Goal: Transaction & Acquisition: Purchase product/service

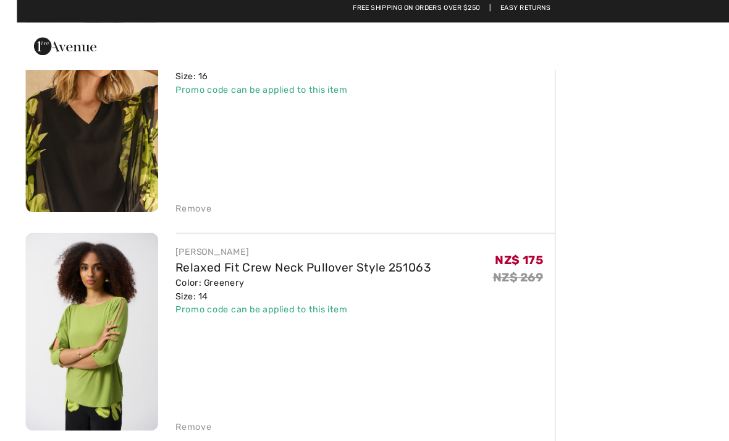
scroll to position [323, 0]
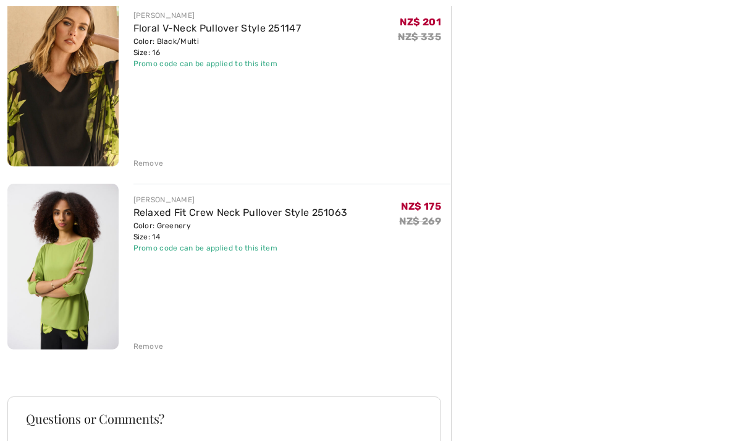
scroll to position [345, 0]
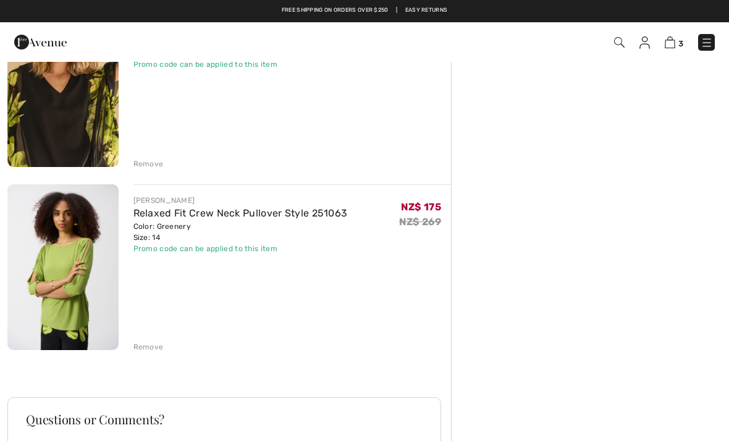
click at [151, 342] on div "Remove" at bounding box center [148, 346] width 30 height 11
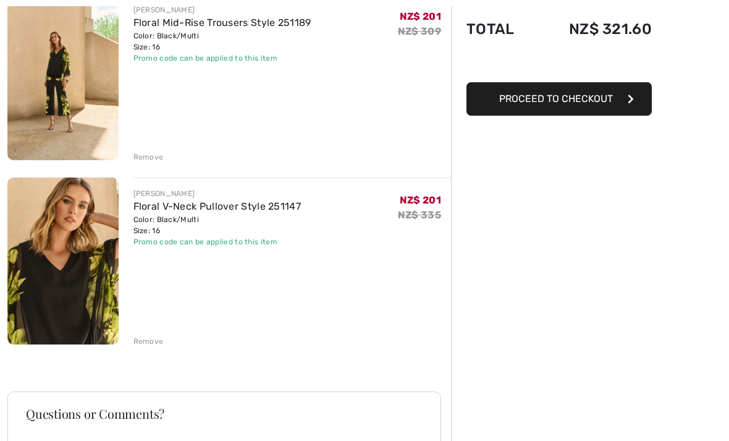
scroll to position [169, 0]
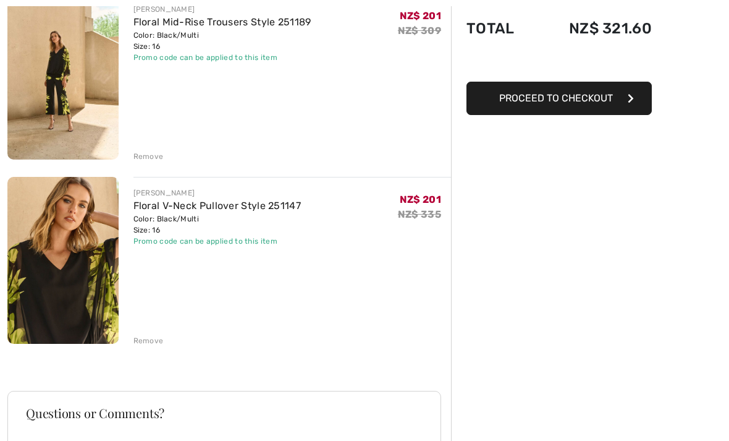
click at [233, 205] on link "Floral V-Neck Pullover Style 251147" at bounding box center [217, 206] width 168 height 12
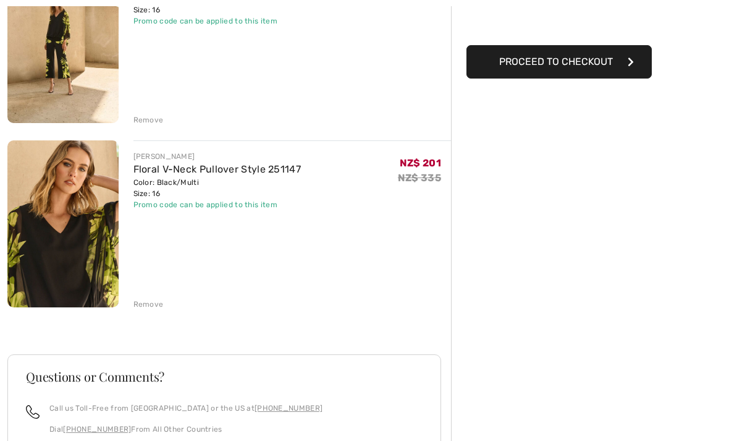
scroll to position [208, 0]
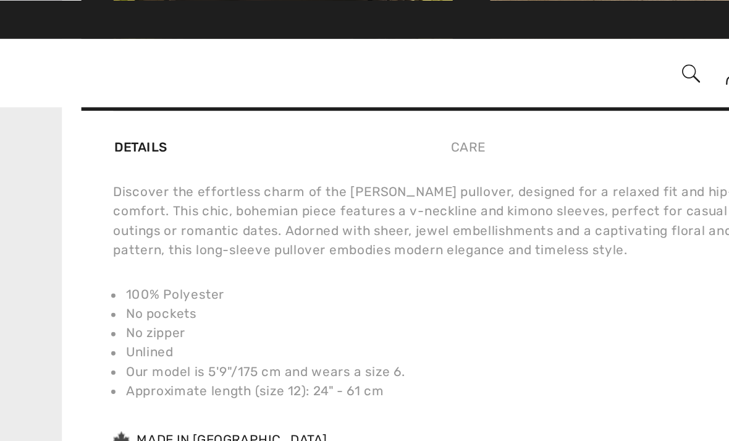
scroll to position [791, 0]
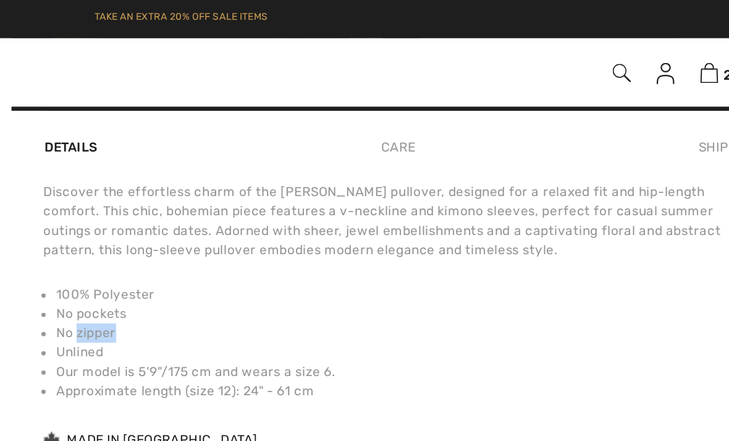
click at [292, 201] on li "Unlined" at bounding box center [495, 203] width 407 height 11
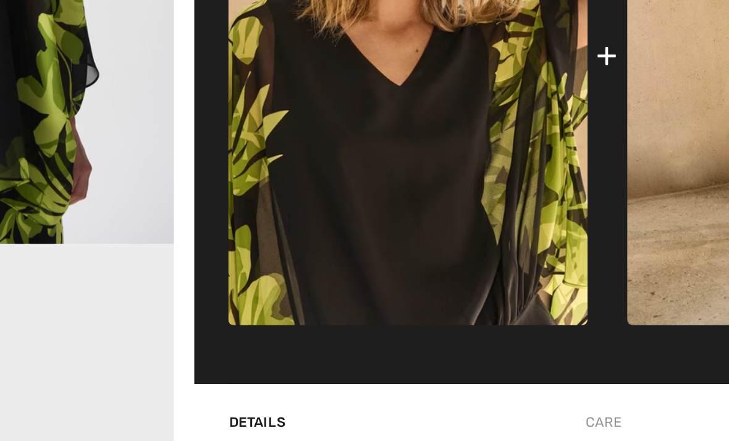
scroll to position [468, 0]
click at [308, 197] on div "Complete this look Our stylists have chosen these pieces that come together bea…" at bounding box center [492, 185] width 415 height 405
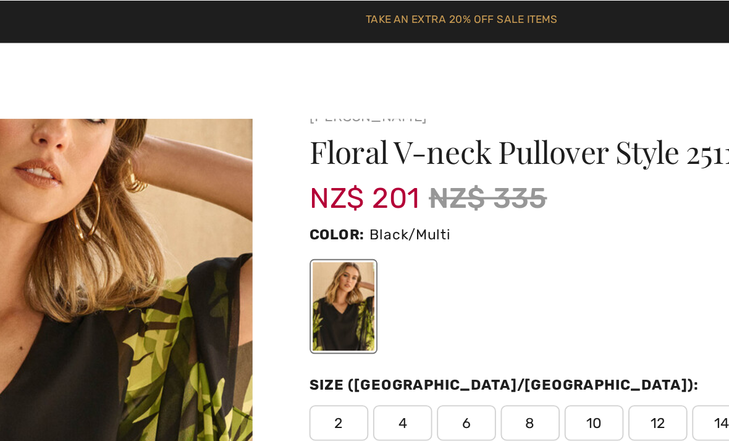
scroll to position [20, 0]
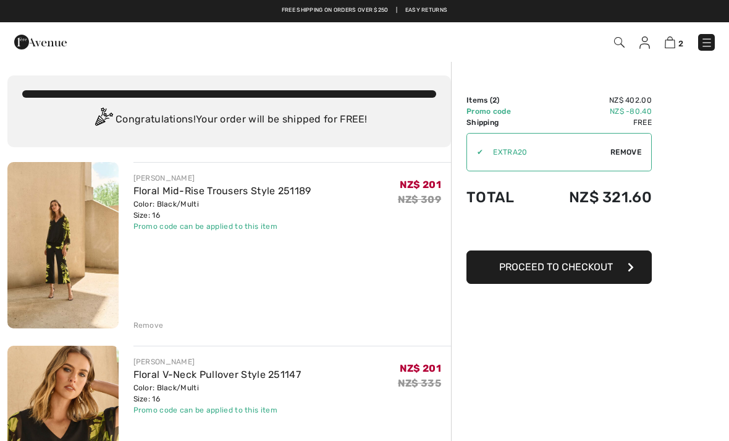
scroll to position [2, 0]
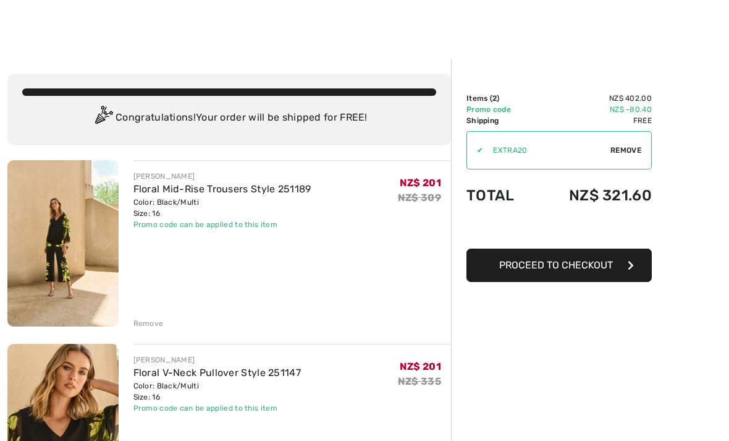
click at [190, 183] on link "Floral Mid-Rise Trousers Style 251189" at bounding box center [222, 189] width 178 height 12
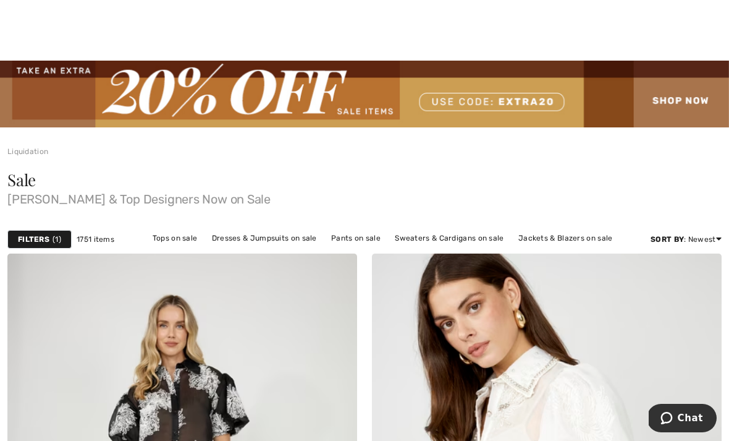
click at [178, 238] on link "Tops on sale" at bounding box center [174, 238] width 57 height 16
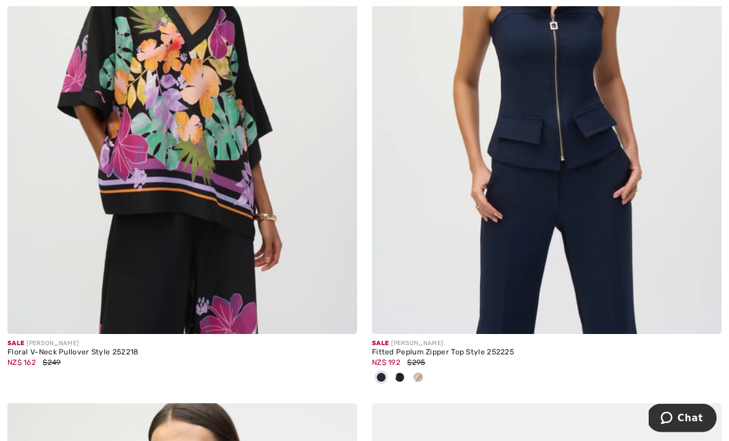
scroll to position [9462, 0]
click at [597, 217] on img at bounding box center [547, 71] width 350 height 525
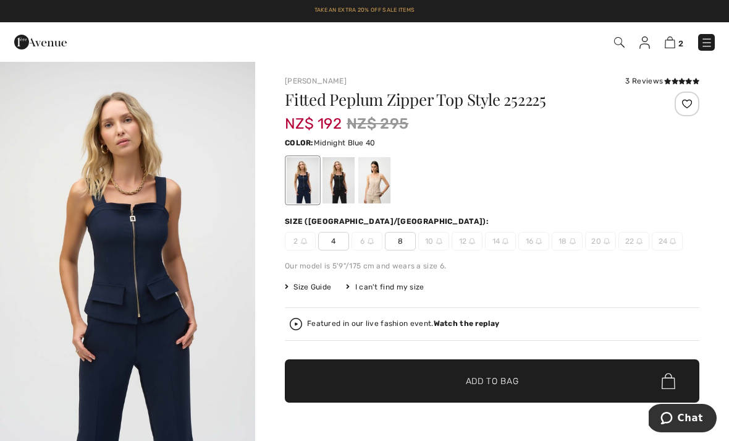
click at [344, 187] on div at bounding box center [339, 180] width 32 height 46
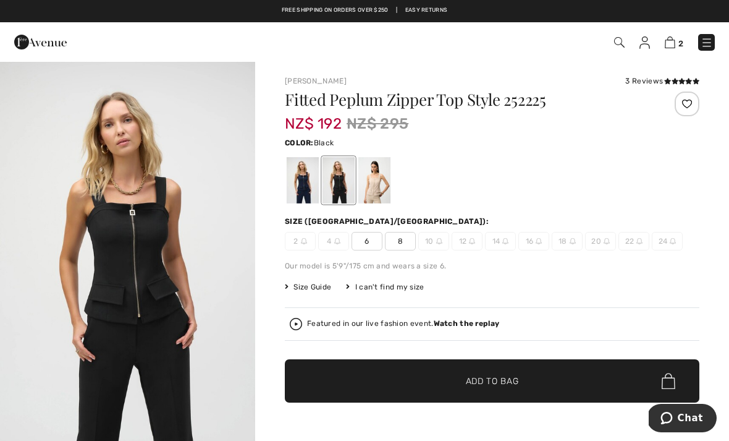
click at [381, 182] on div at bounding box center [374, 180] width 32 height 46
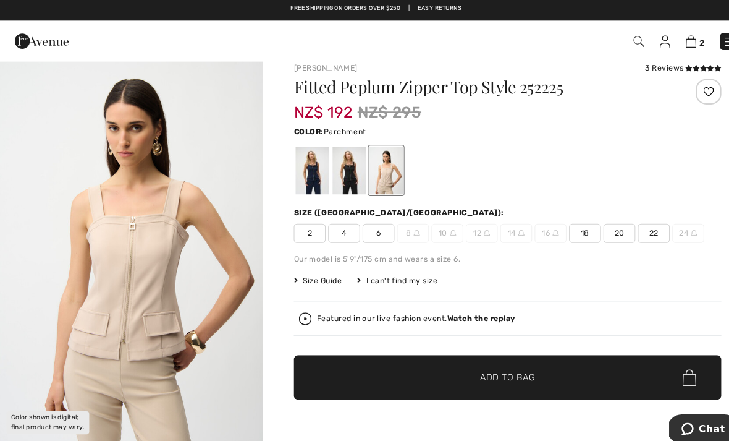
scroll to position [13, 0]
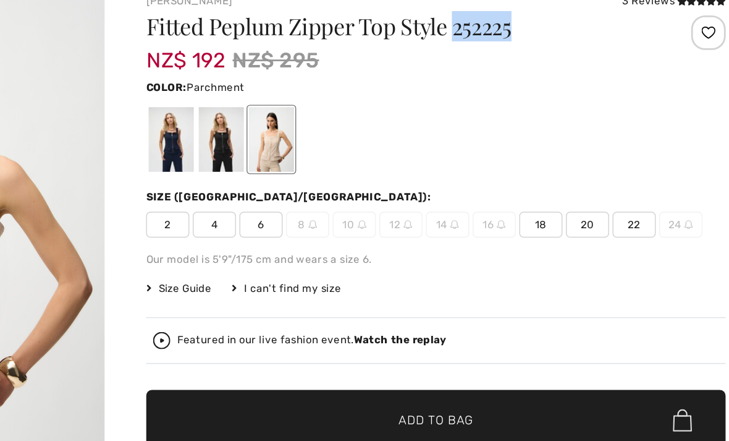
copy h1 "252225"
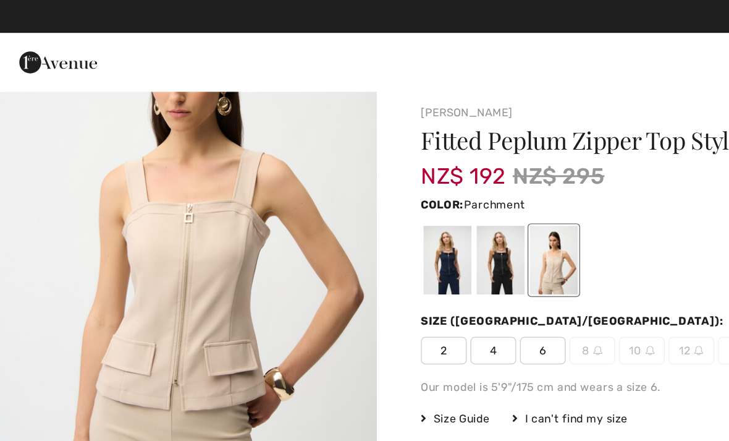
scroll to position [5, 0]
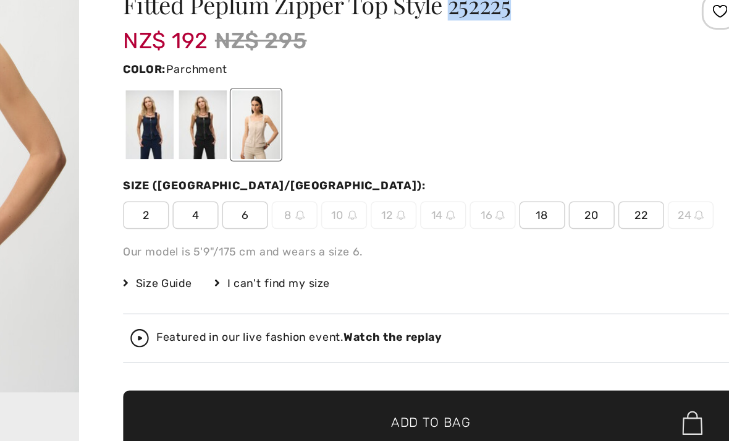
click at [552, 227] on span "18" at bounding box center [567, 236] width 31 height 19
click at [466, 369] on span "Add to Bag" at bounding box center [492, 375] width 53 height 13
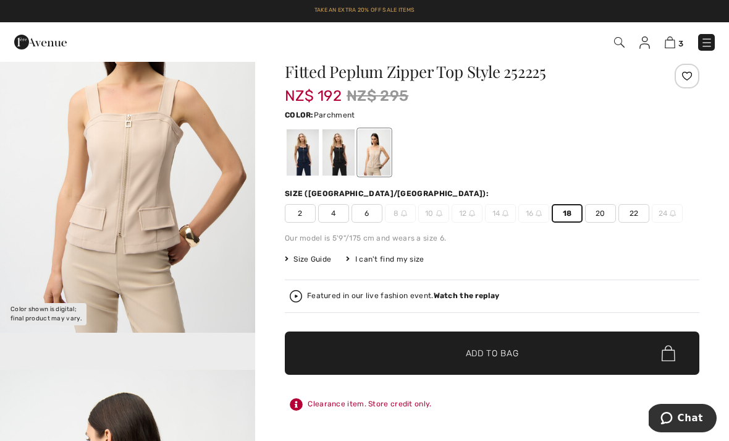
scroll to position [0, 0]
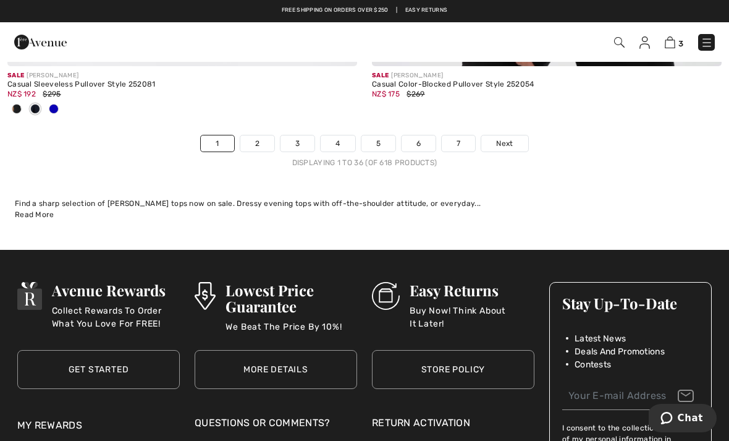
scroll to position [10872, 0]
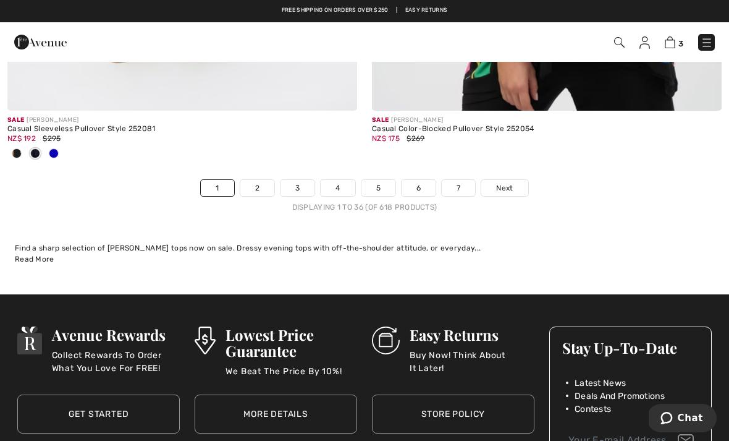
click at [496, 180] on link "Next" at bounding box center [504, 188] width 46 height 16
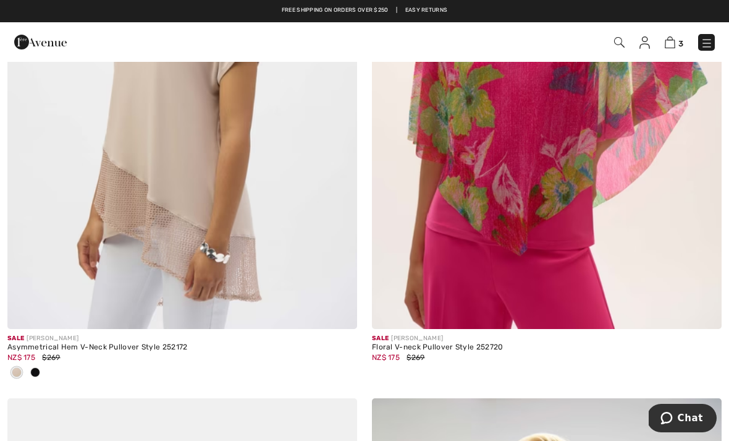
scroll to position [8831, 0]
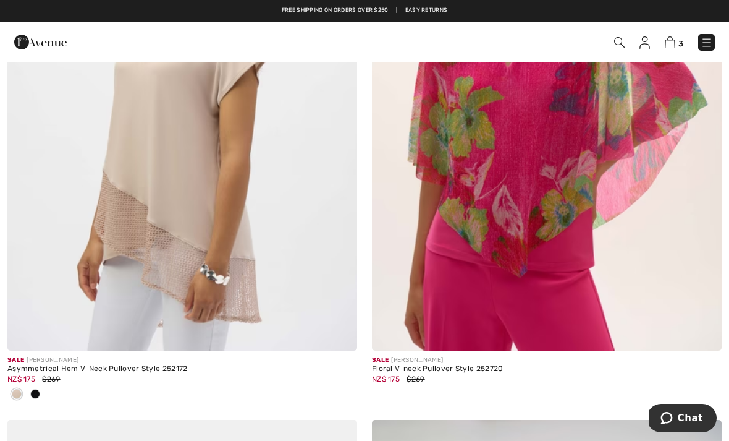
click at [263, 241] on img at bounding box center [182, 88] width 350 height 525
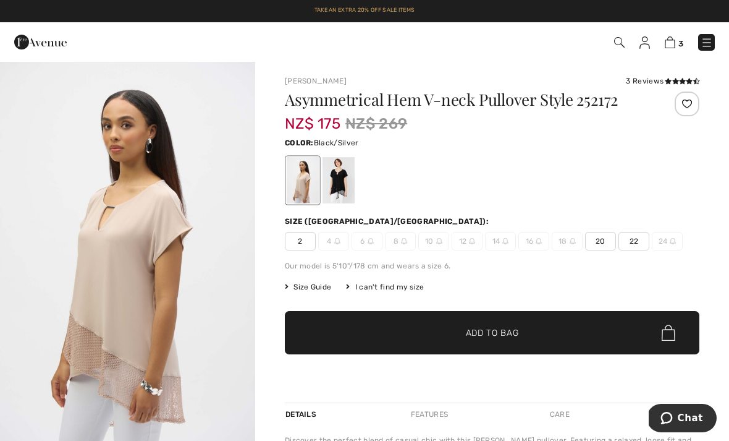
click at [347, 187] on div at bounding box center [339, 180] width 32 height 46
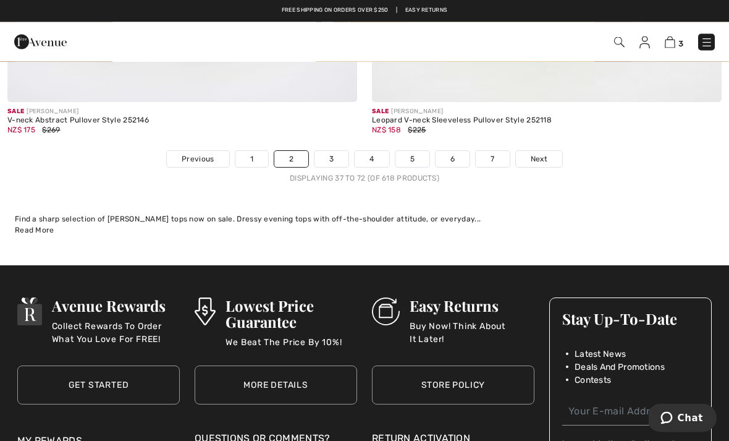
scroll to position [10840, 0]
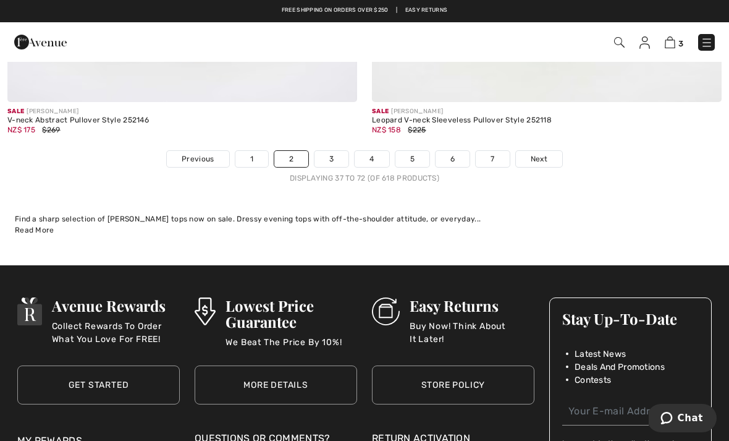
click at [538, 153] on span "Next" at bounding box center [539, 158] width 17 height 11
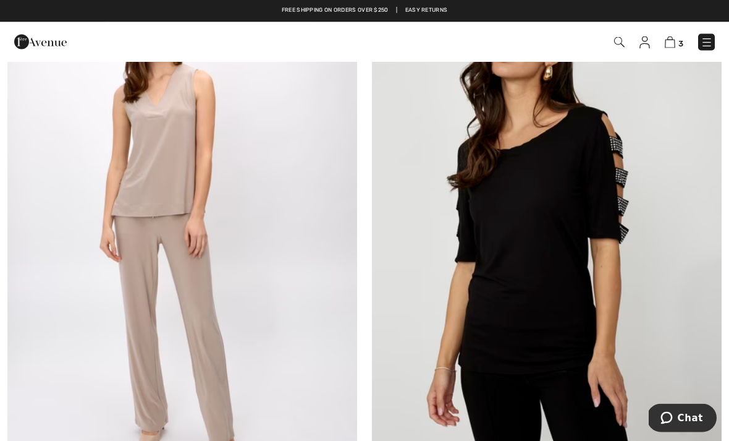
scroll to position [2621, 0]
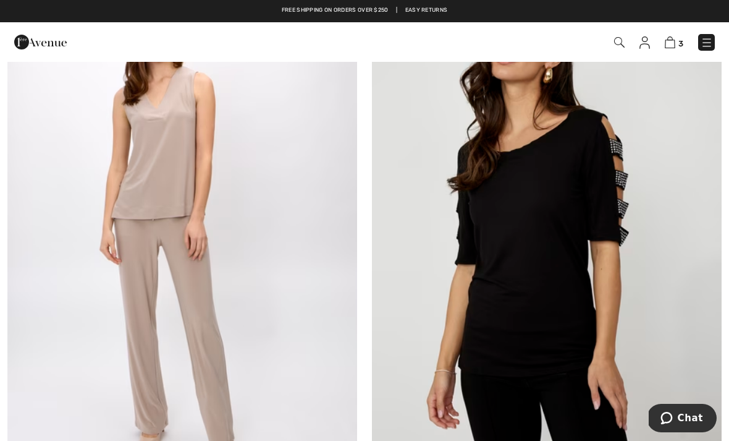
click at [203, 243] on img at bounding box center [182, 230] width 350 height 525
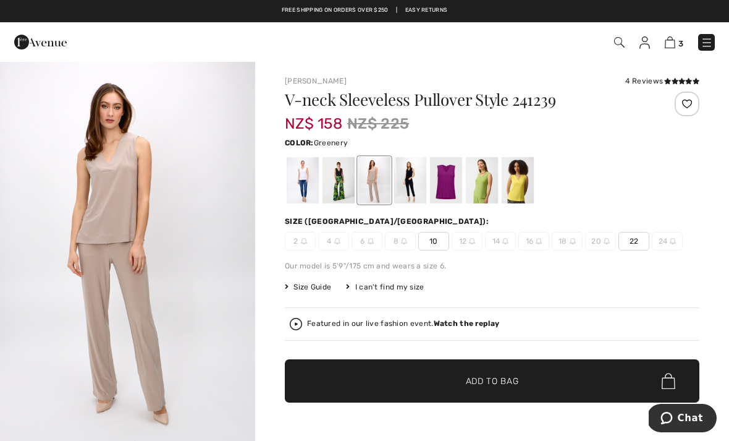
click at [484, 184] on div at bounding box center [482, 180] width 32 height 46
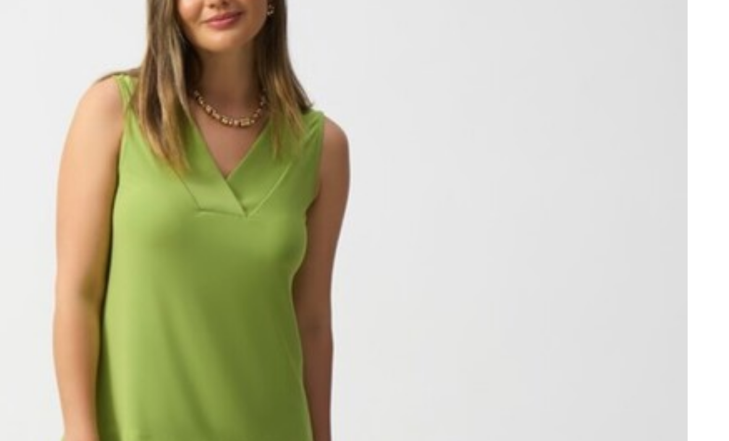
scroll to position [324, 0]
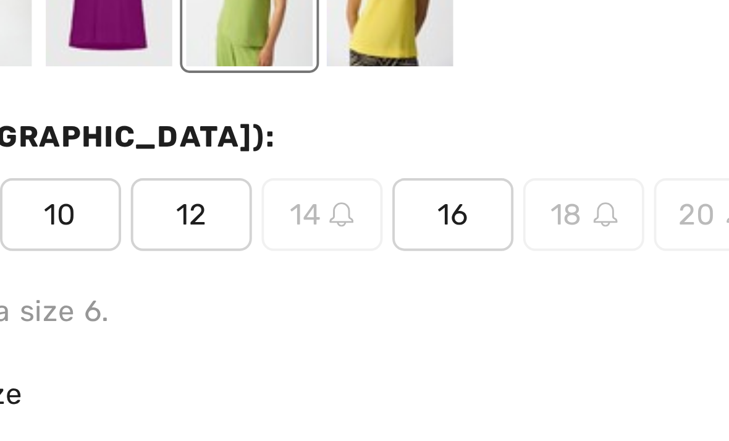
click at [518, 133] on span "16" at bounding box center [533, 142] width 31 height 19
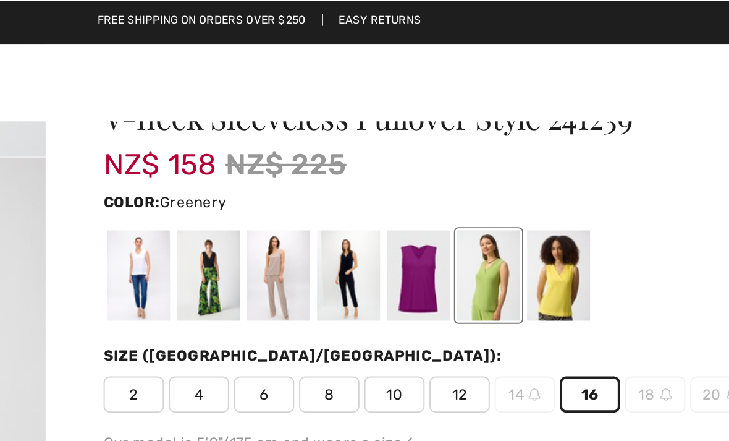
scroll to position [15, 0]
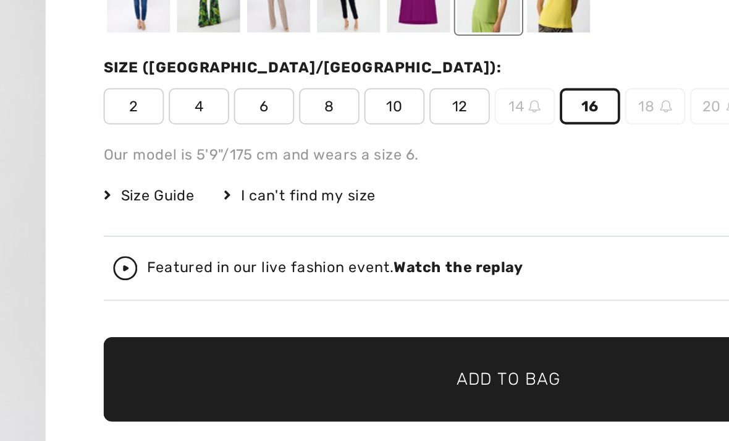
click at [285, 344] on span "✔ Added to Bag Add to Bag" at bounding box center [492, 365] width 415 height 43
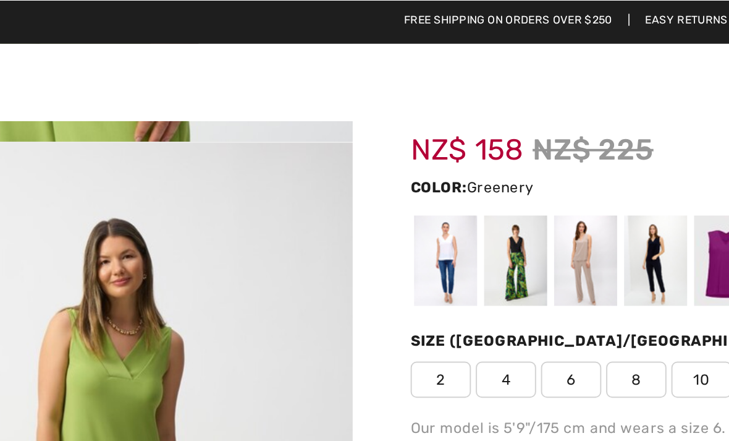
scroll to position [47, 0]
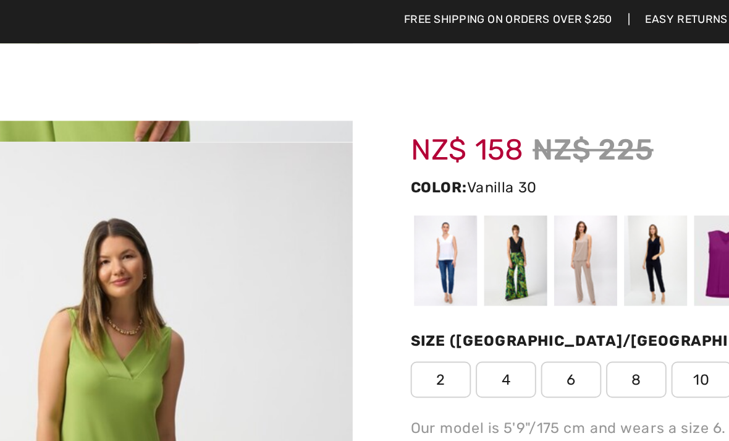
click at [287, 135] on div at bounding box center [303, 133] width 32 height 46
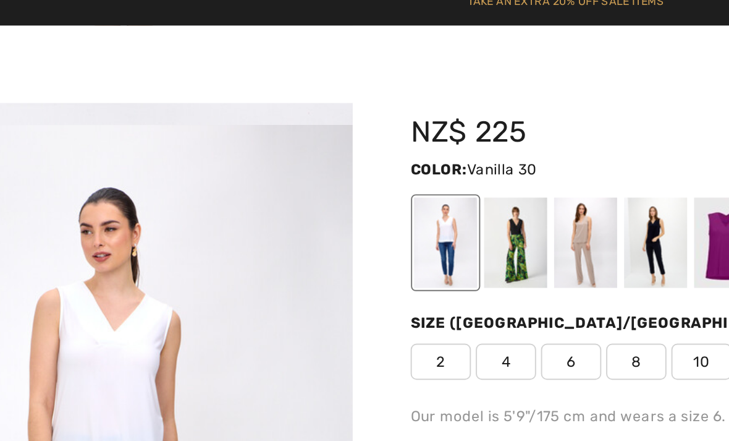
click at [323, 127] on div at bounding box center [339, 133] width 32 height 46
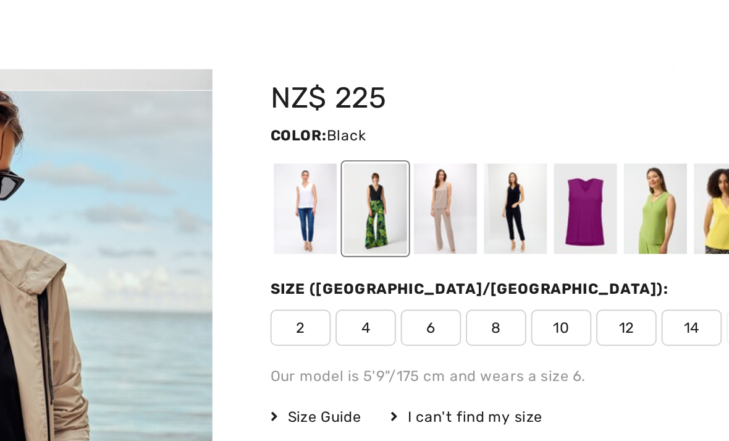
click at [358, 110] on div at bounding box center [374, 133] width 32 height 46
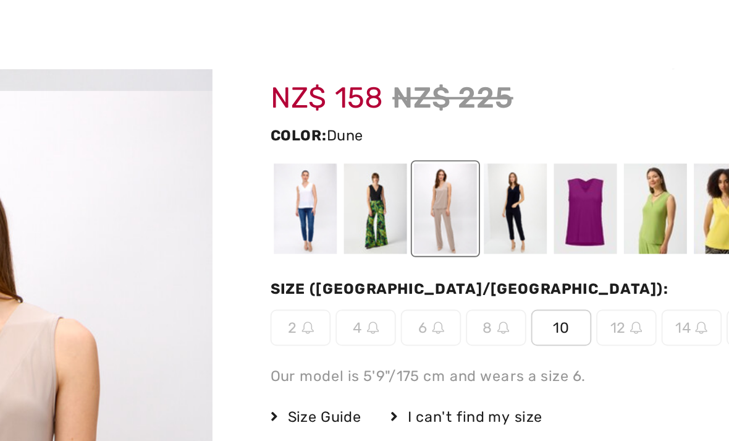
scroll to position [0, 0]
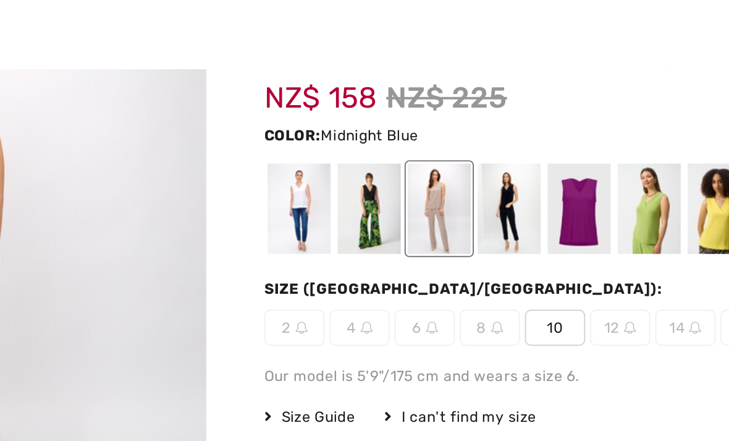
click at [394, 112] on div at bounding box center [410, 133] width 32 height 46
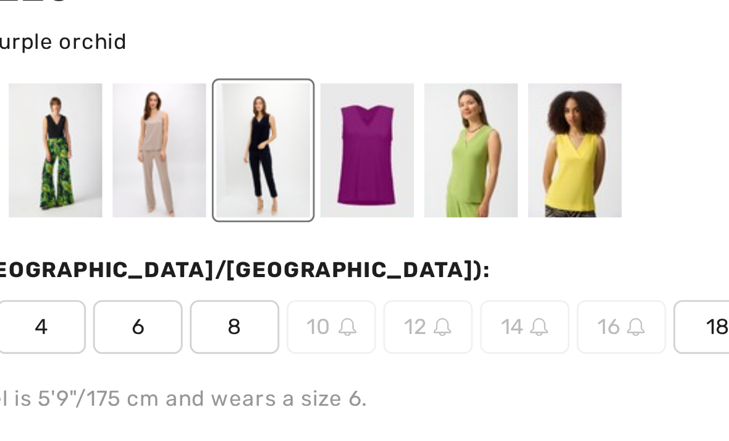
click at [430, 110] on div at bounding box center [446, 133] width 32 height 46
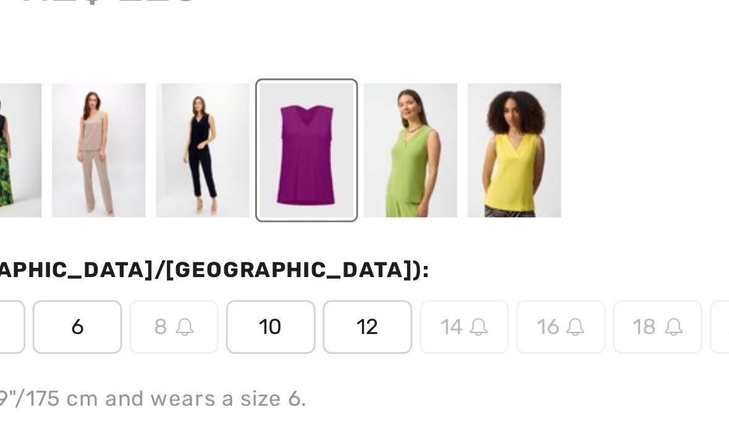
click at [502, 110] on div at bounding box center [518, 133] width 32 height 46
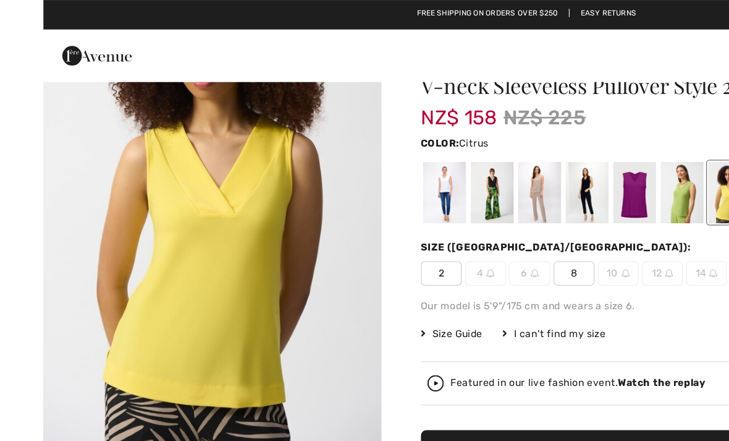
scroll to position [1, 0]
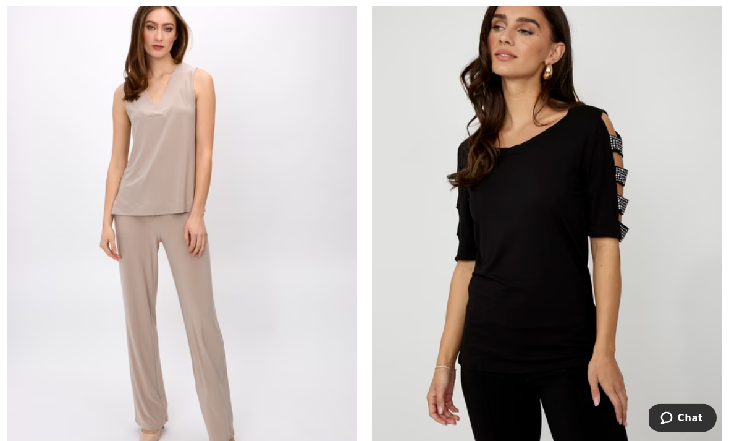
scroll to position [2629, 0]
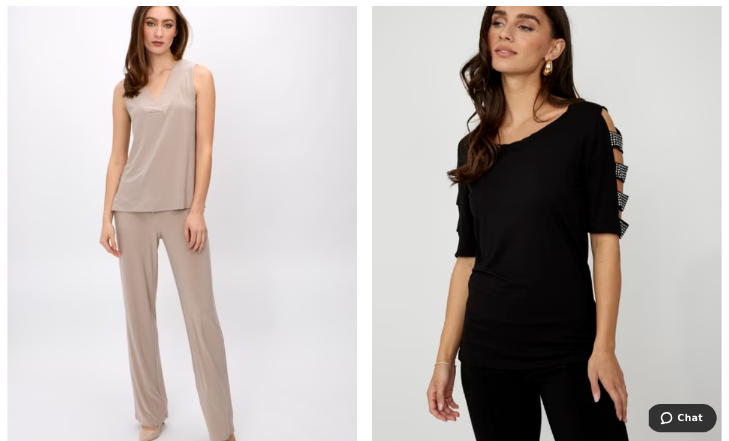
click at [546, 269] on img at bounding box center [547, 223] width 350 height 525
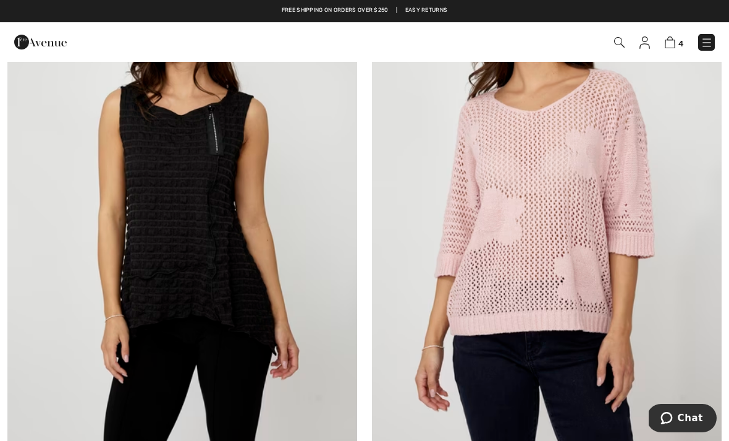
scroll to position [3138, 0]
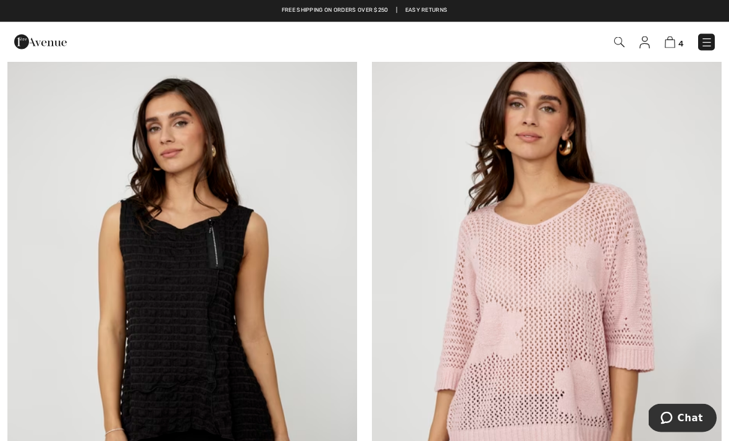
click at [524, 310] on img at bounding box center [547, 308] width 350 height 525
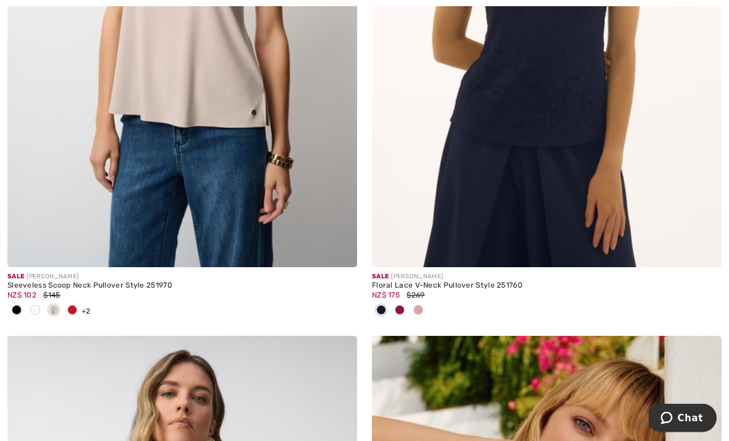
scroll to position [5869, 0]
click at [356, 176] on img at bounding box center [182, 4] width 350 height 525
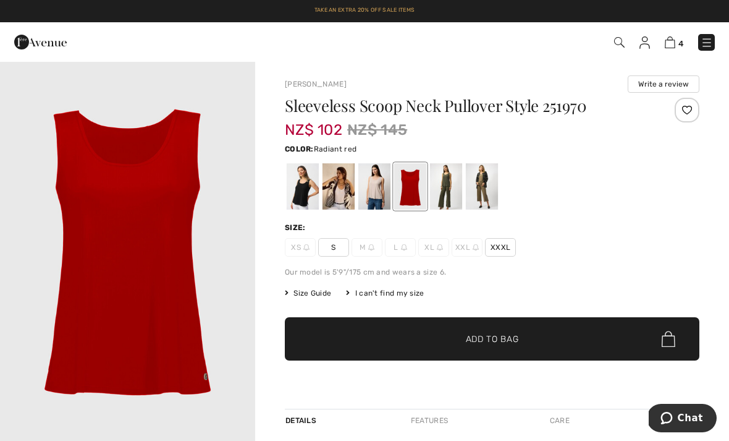
click at [311, 185] on div at bounding box center [303, 186] width 32 height 46
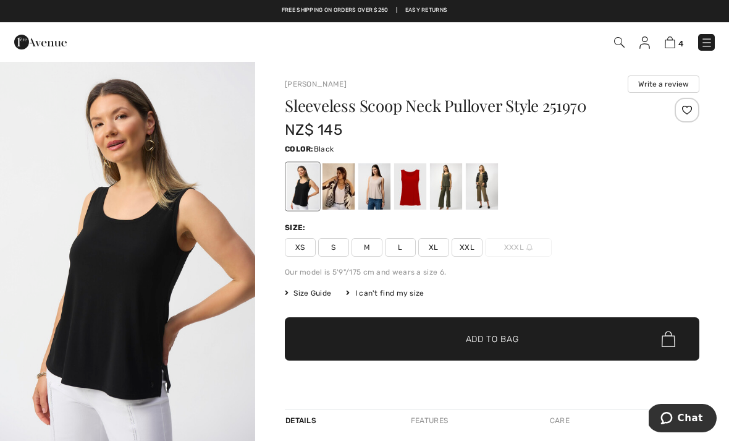
click at [339, 190] on div at bounding box center [339, 186] width 32 height 46
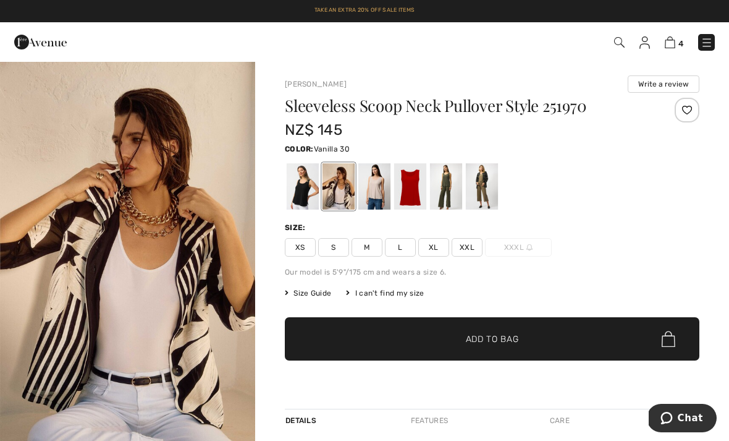
click at [372, 190] on div at bounding box center [374, 186] width 32 height 46
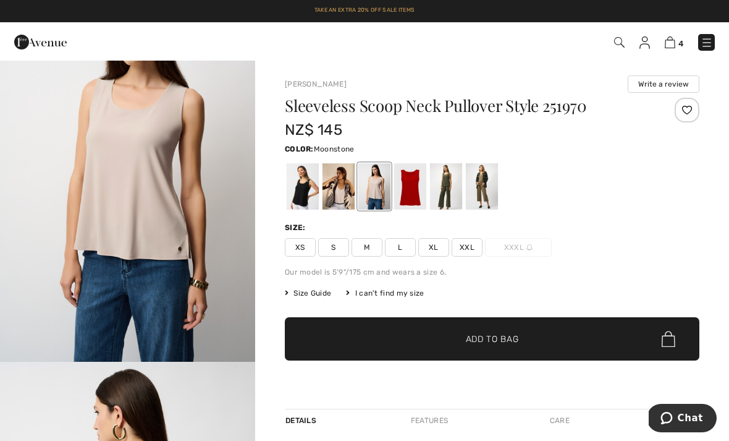
scroll to position [65, 0]
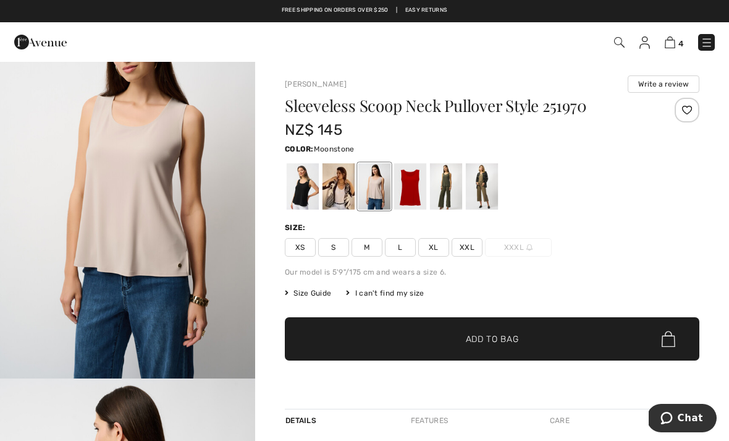
click at [449, 187] on div at bounding box center [446, 186] width 32 height 46
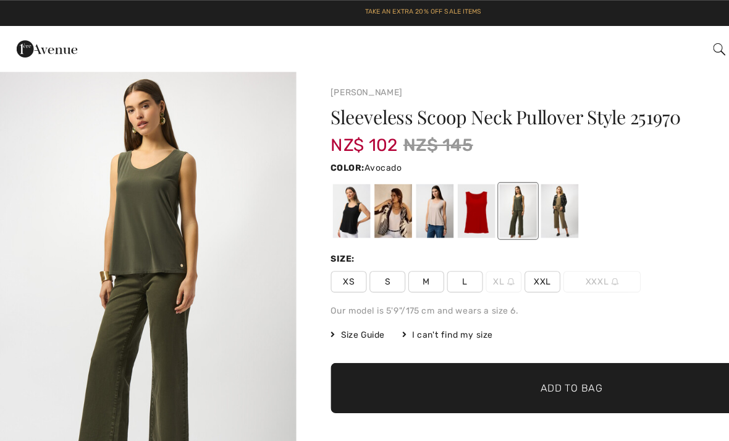
scroll to position [4, 0]
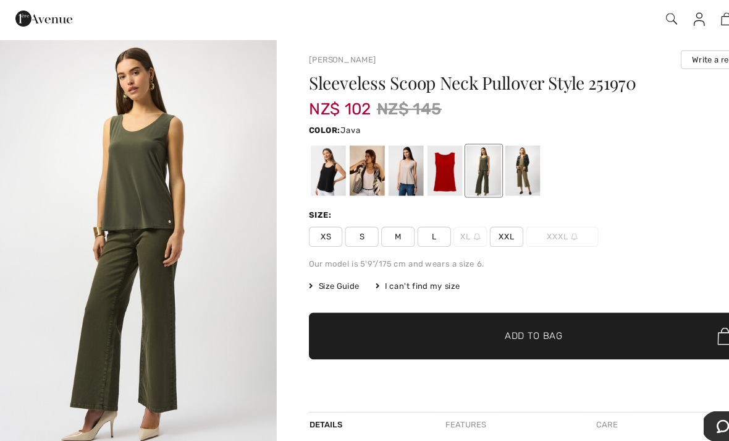
click at [485, 159] on div at bounding box center [482, 182] width 32 height 46
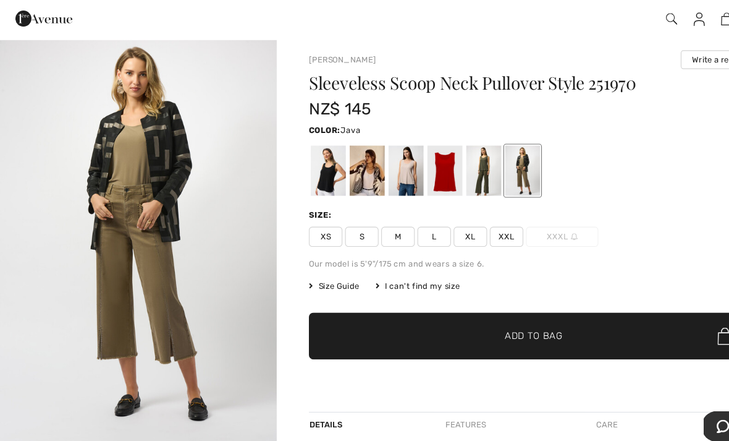
click at [371, 159] on div at bounding box center [374, 182] width 32 height 46
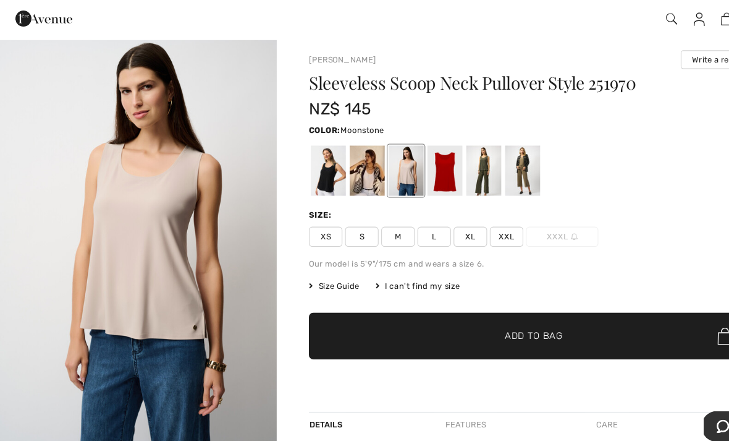
scroll to position [0, 0]
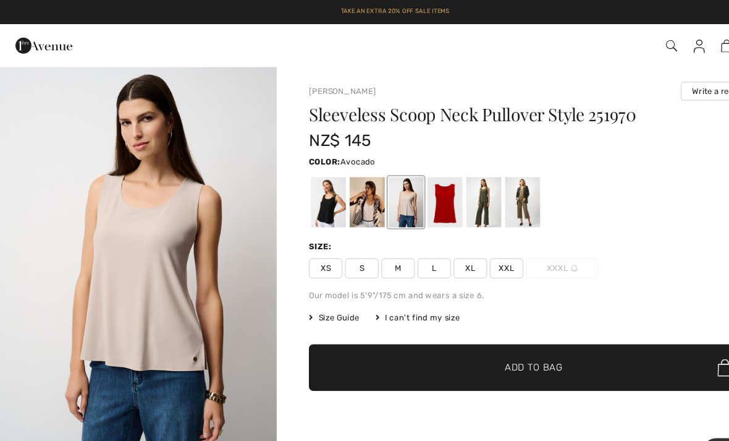
click at [446, 189] on div at bounding box center [446, 186] width 32 height 46
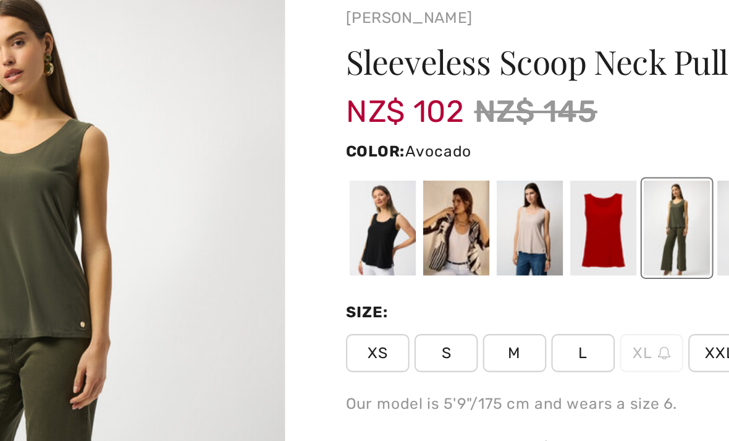
click at [358, 163] on div at bounding box center [374, 186] width 32 height 46
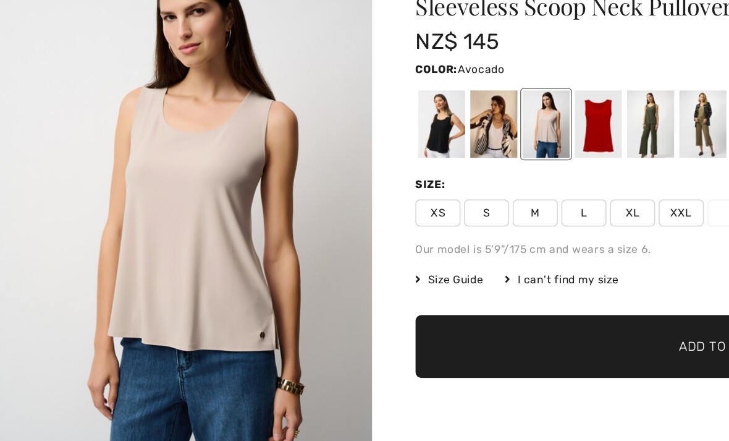
click at [445, 163] on div at bounding box center [446, 186] width 32 height 46
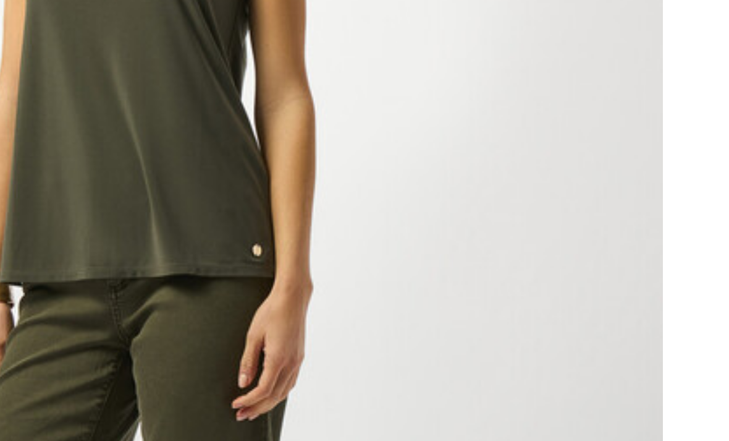
click at [56, 61] on img "1 / 4" at bounding box center [127, 252] width 255 height 382
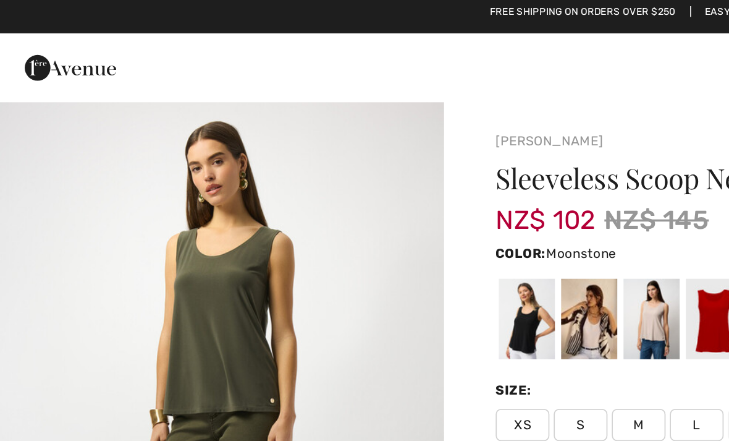
click at [369, 182] on div at bounding box center [374, 186] width 32 height 46
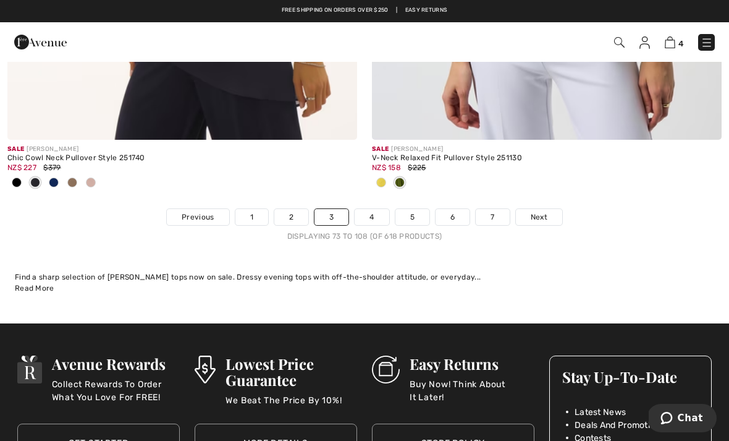
scroll to position [10858, 0]
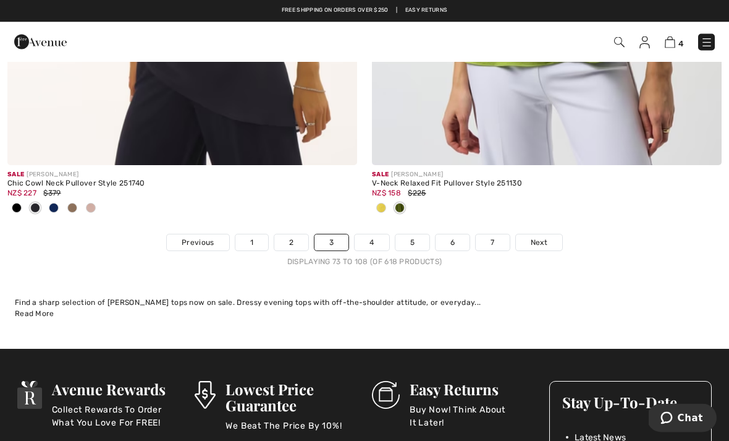
click at [374, 235] on link "4" at bounding box center [372, 243] width 34 height 16
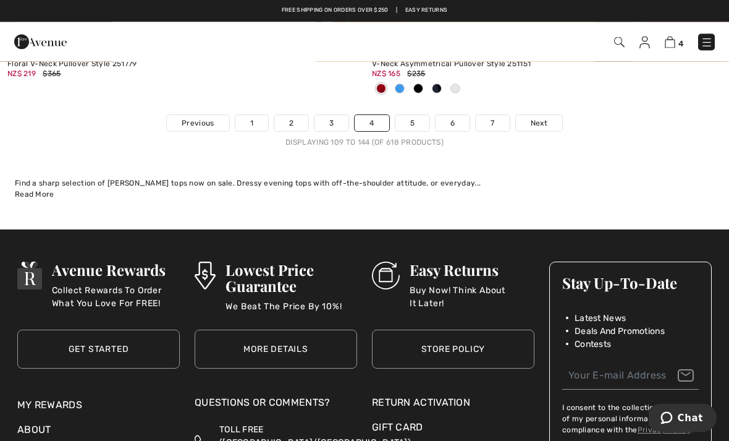
scroll to position [10917, 0]
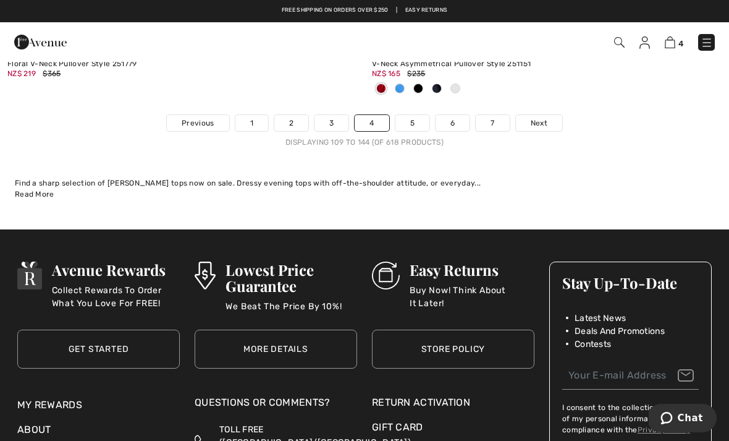
click at [407, 115] on link "5" at bounding box center [412, 123] width 34 height 16
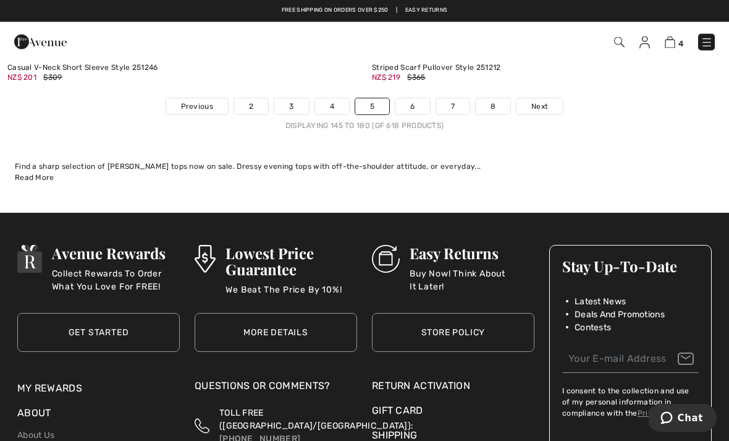
scroll to position [10913, 0]
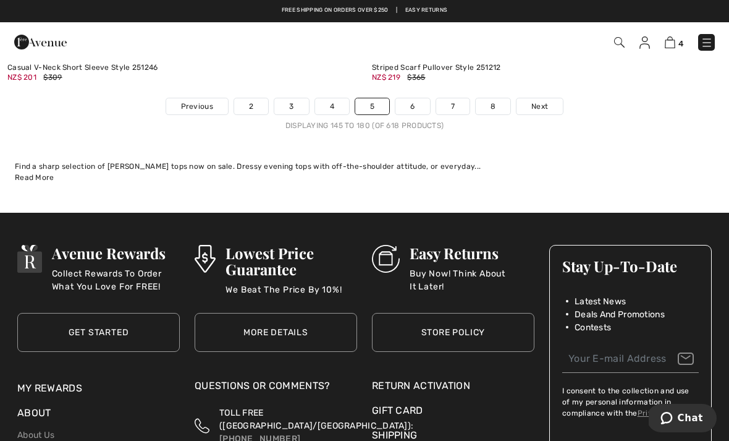
click at [555, 98] on link "Next" at bounding box center [540, 106] width 46 height 16
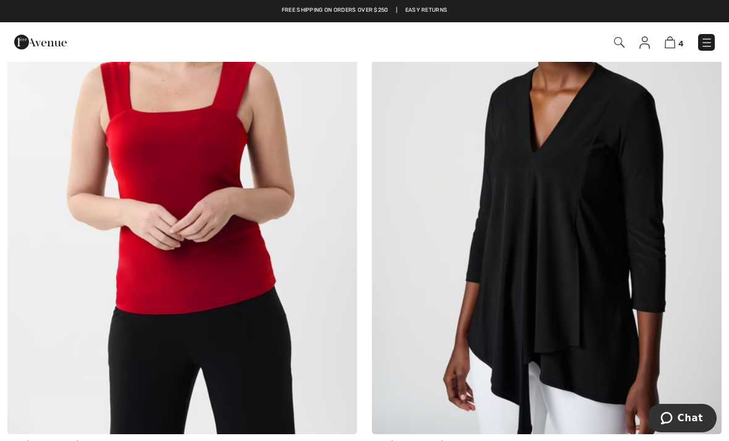
scroll to position [3207, 0]
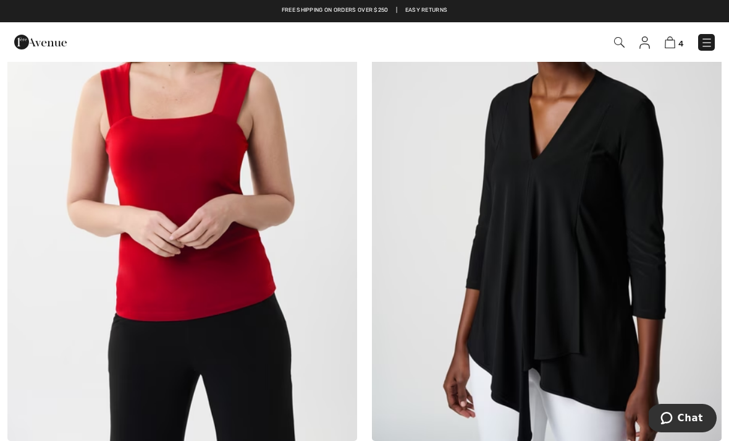
click at [228, 295] on img at bounding box center [182, 178] width 350 height 525
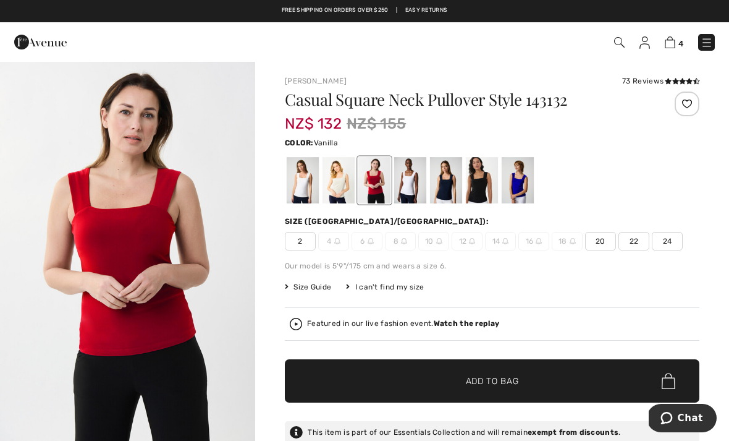
click at [306, 184] on div at bounding box center [303, 180] width 32 height 46
click at [335, 178] on div at bounding box center [339, 180] width 32 height 46
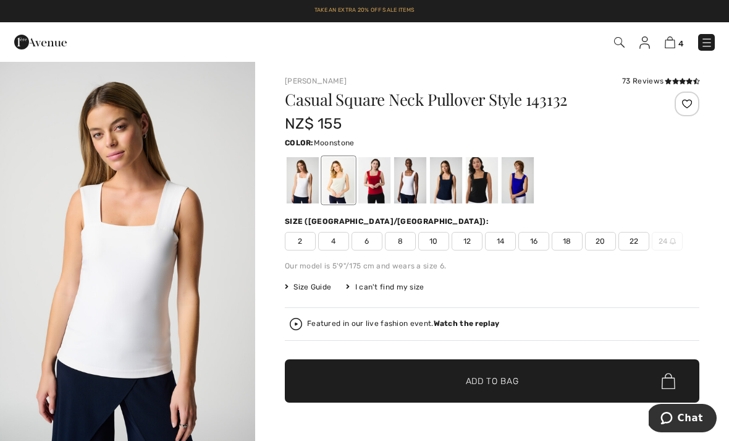
click at [302, 182] on div at bounding box center [303, 180] width 32 height 46
click at [339, 186] on div at bounding box center [339, 180] width 32 height 46
click at [519, 175] on div at bounding box center [518, 180] width 32 height 46
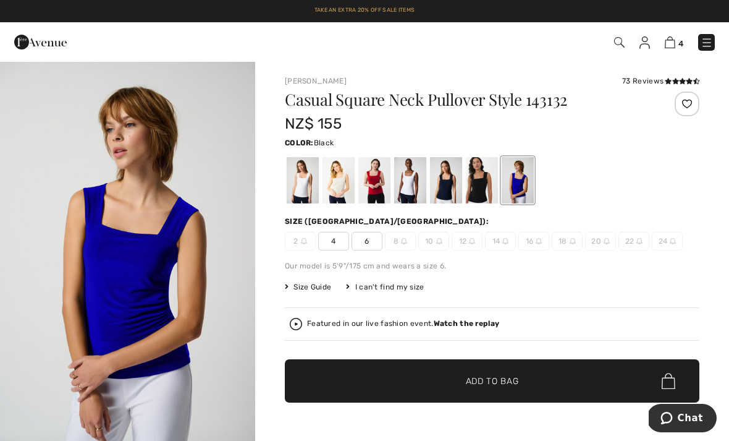
click at [479, 181] on div at bounding box center [482, 180] width 32 height 46
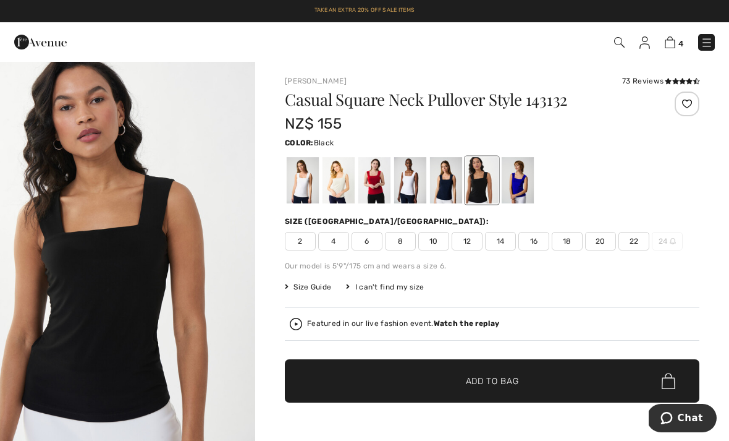
click at [446, 180] on div at bounding box center [446, 180] width 32 height 46
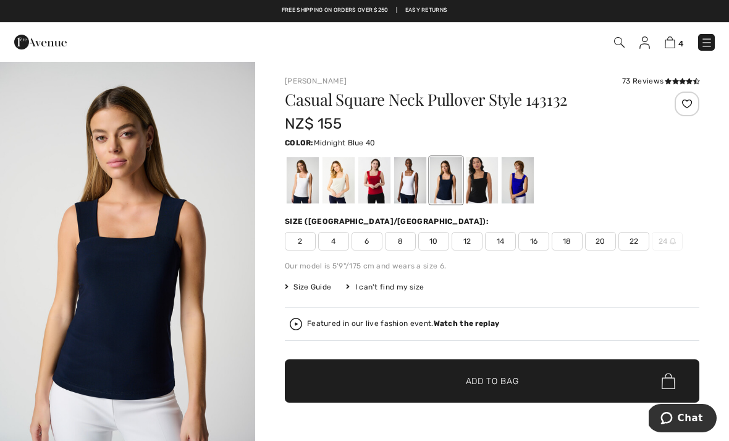
click at [514, 175] on div at bounding box center [518, 180] width 32 height 46
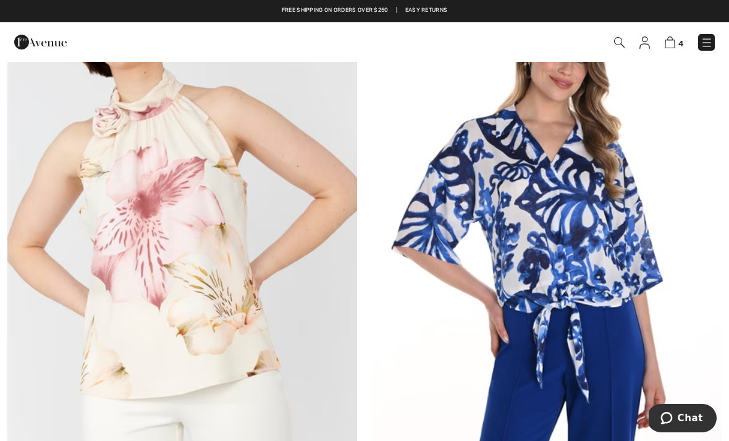
scroll to position [8054, 0]
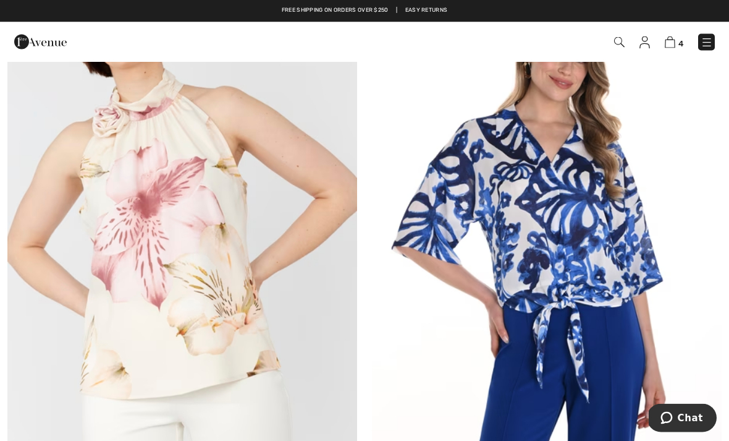
click at [240, 247] on img at bounding box center [182, 230] width 350 height 525
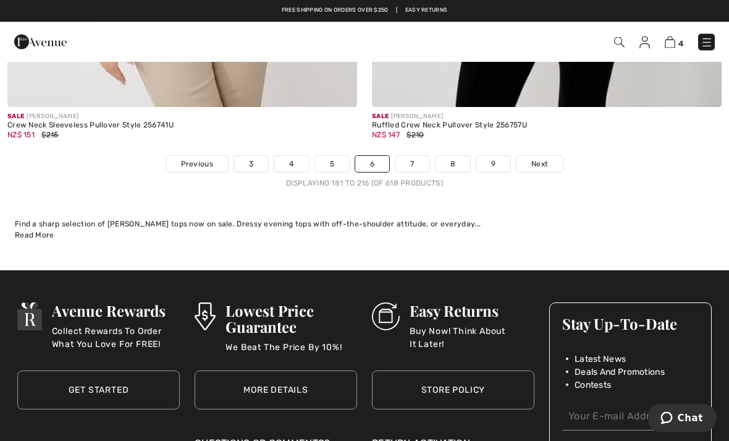
scroll to position [10733, 0]
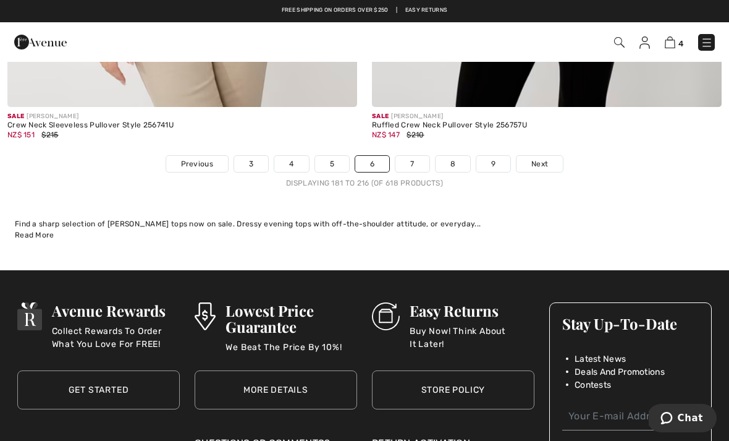
click at [541, 158] on span "Next" at bounding box center [539, 163] width 17 height 11
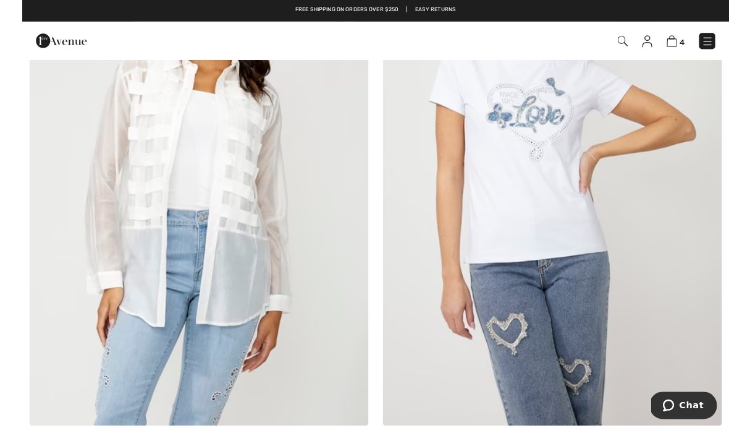
scroll to position [914, 0]
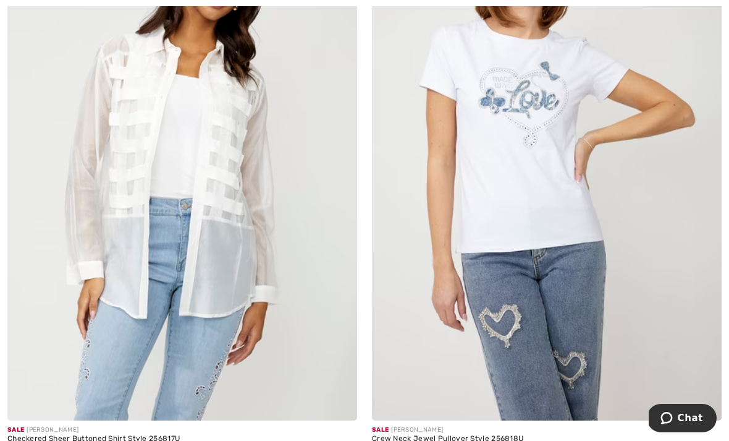
click at [225, 245] on img at bounding box center [182, 158] width 350 height 525
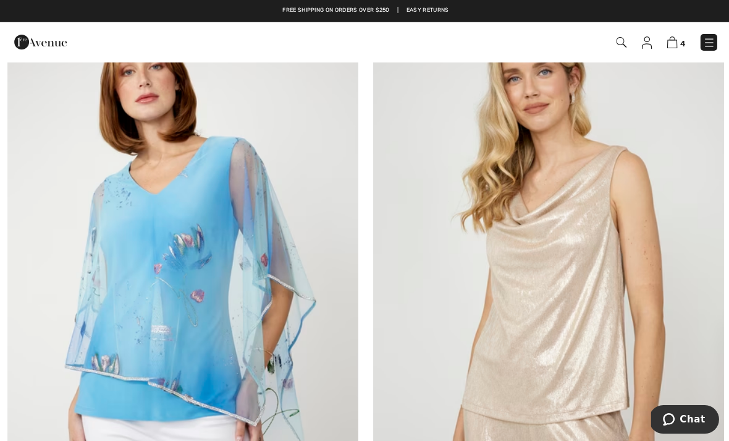
scroll to position [2542, 0]
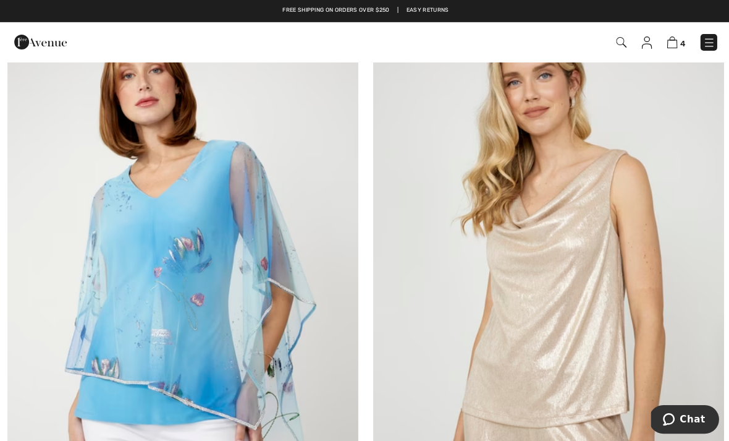
click at [226, 232] on img at bounding box center [182, 269] width 350 height 525
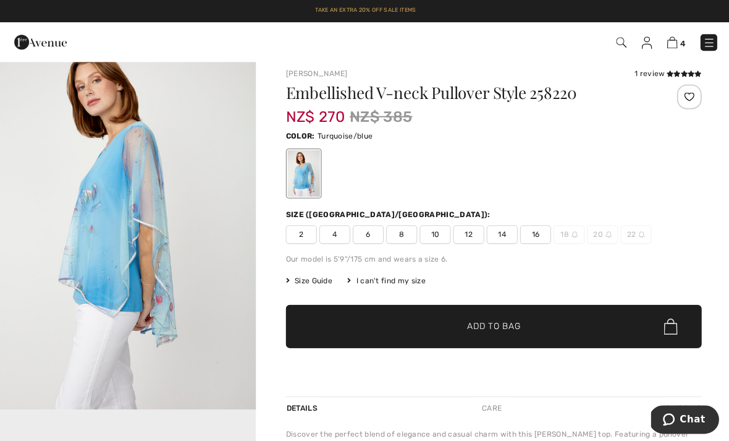
scroll to position [7, 0]
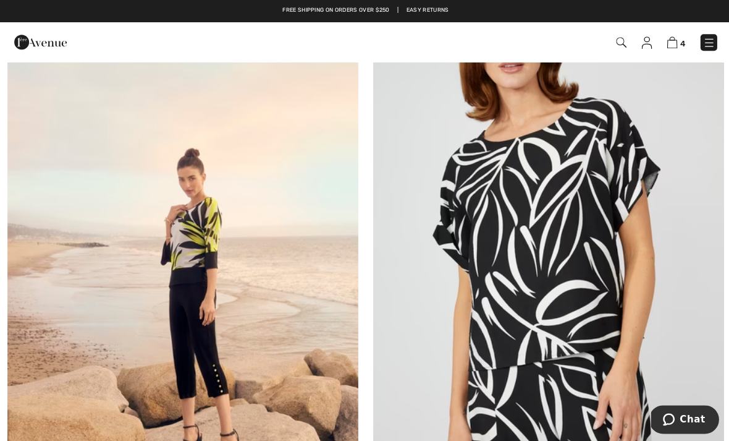
scroll to position [9815, 0]
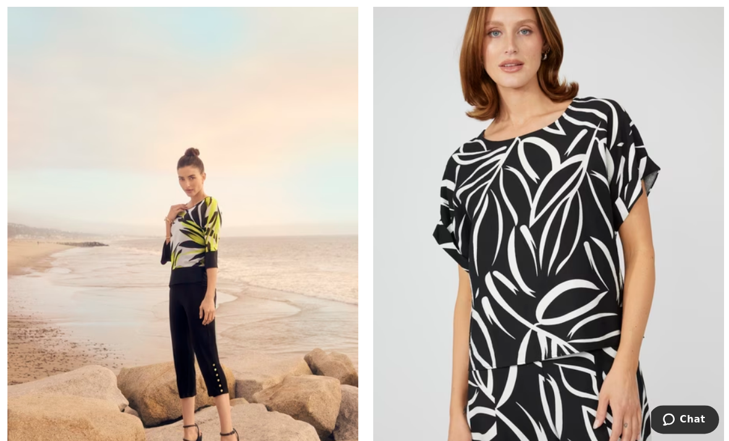
click at [251, 269] on img at bounding box center [182, 230] width 350 height 525
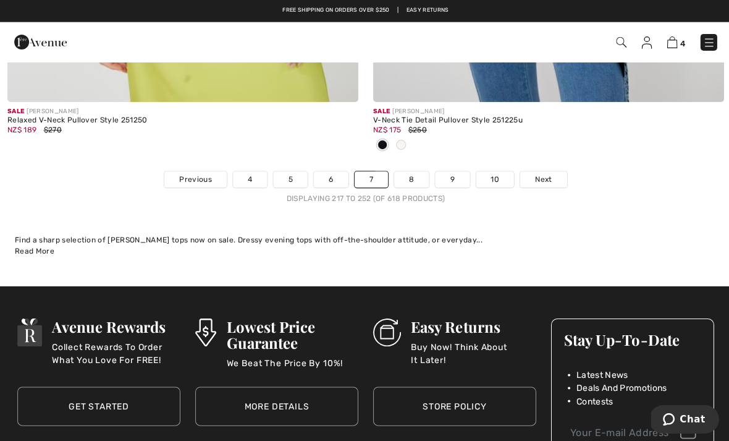
scroll to position [10779, 0]
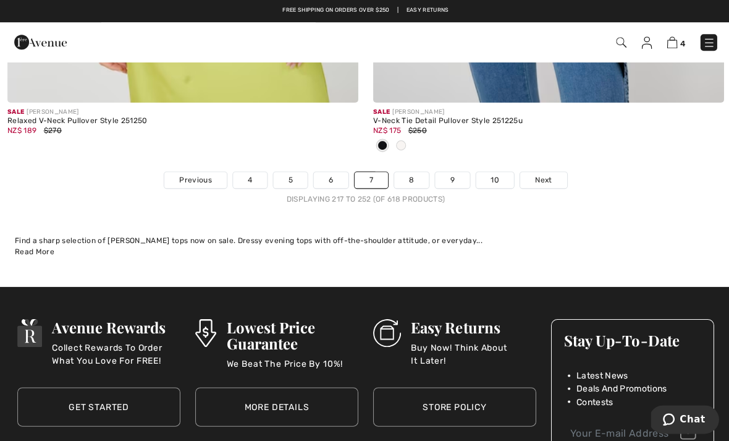
click at [542, 174] on span "Next" at bounding box center [541, 179] width 17 height 11
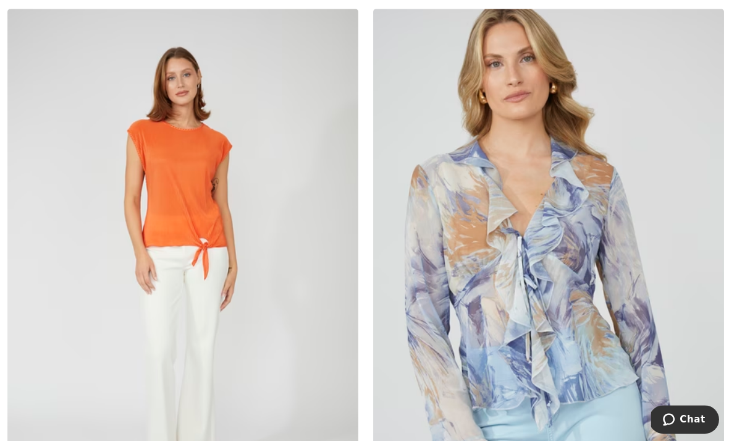
scroll to position [228, 0]
click at [549, 255] on img at bounding box center [547, 270] width 350 height 525
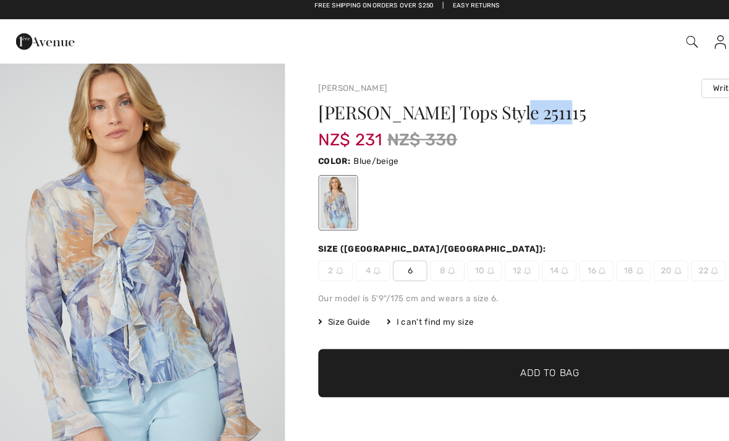
click at [455, 84] on div "Frank Lyman Write a review" at bounding box center [492, 83] width 415 height 17
copy h1 "251115"
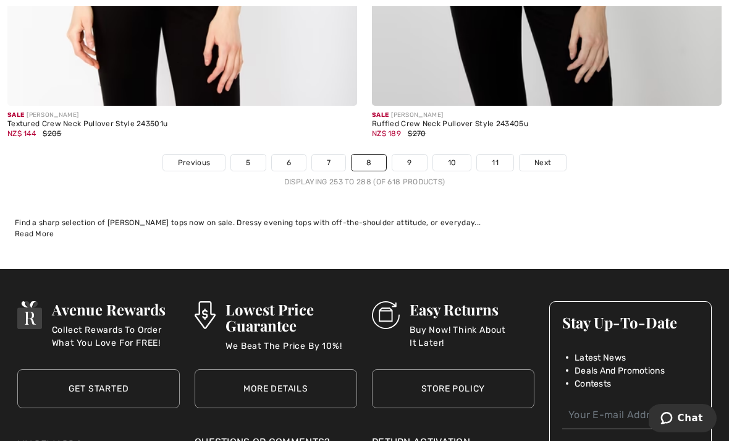
scroll to position [10744, 0]
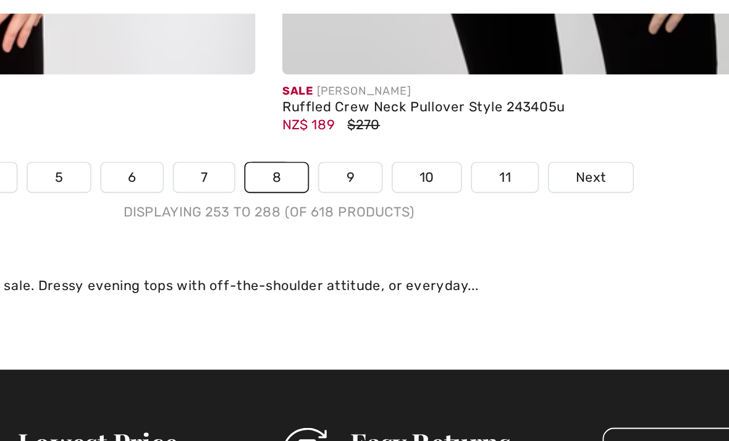
click at [534, 147] on span "Next" at bounding box center [542, 152] width 17 height 11
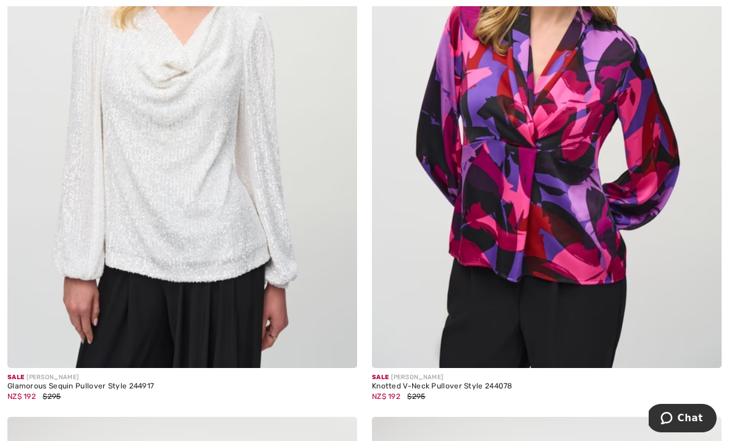
scroll to position [4604, 0]
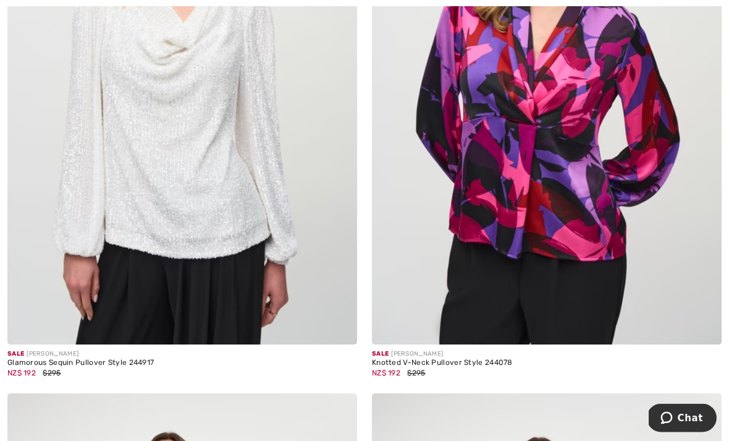
click at [530, 155] on img at bounding box center [547, 82] width 350 height 525
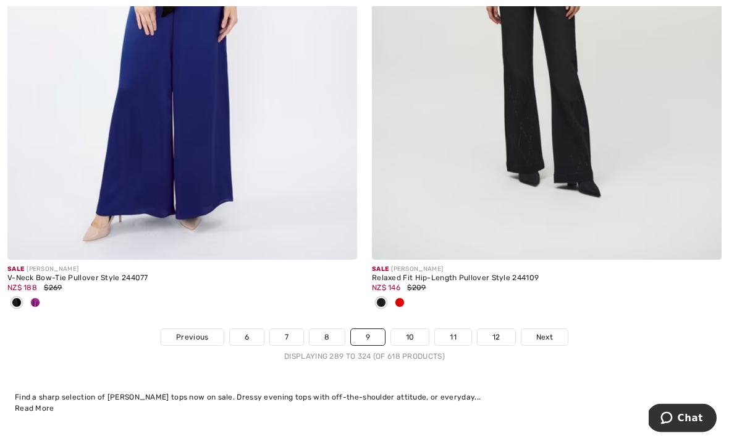
scroll to position [10775, 0]
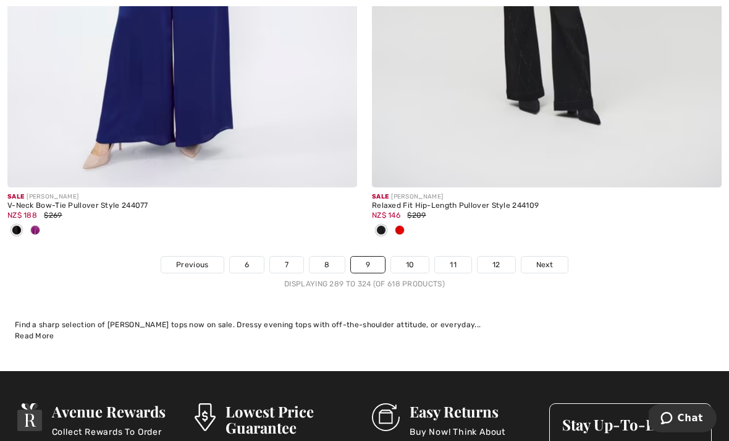
click at [541, 259] on span "Next" at bounding box center [544, 264] width 17 height 11
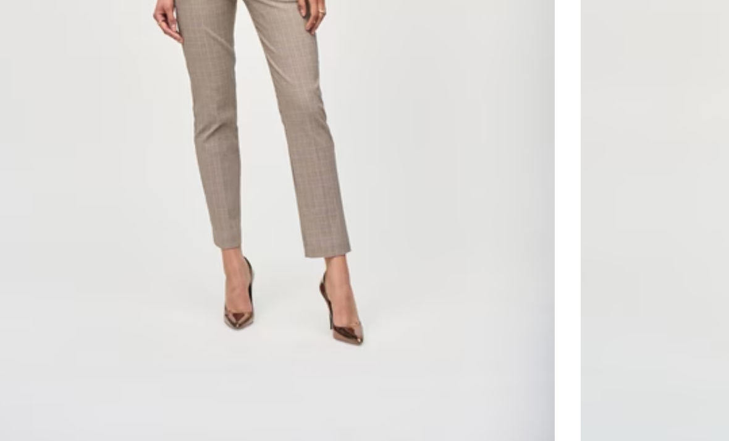
scroll to position [8158, 0]
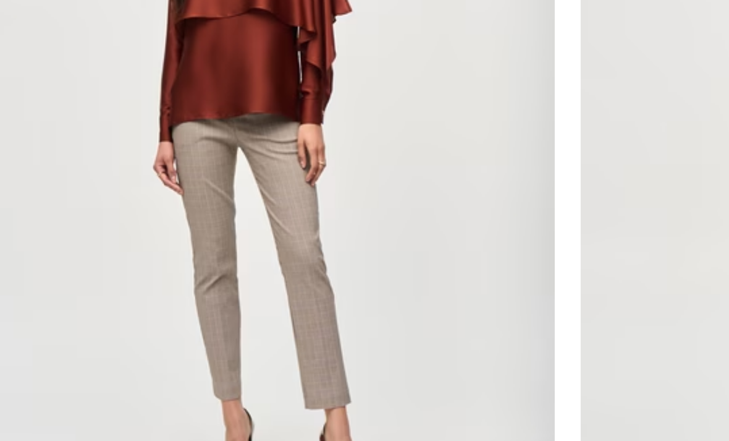
click at [183, 118] on img at bounding box center [182, 161] width 350 height 525
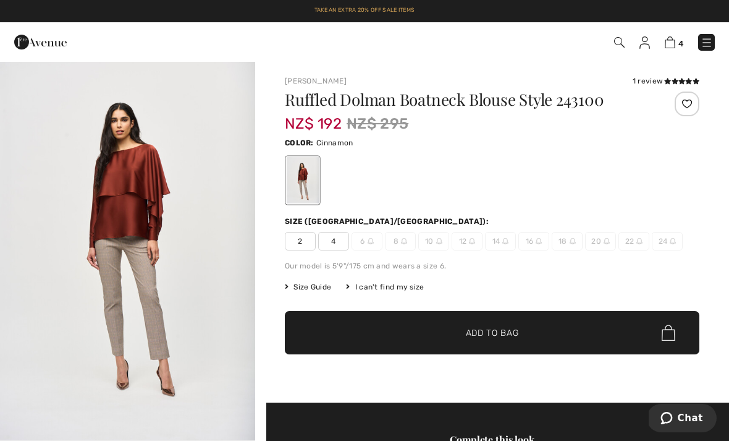
scroll to position [4, 0]
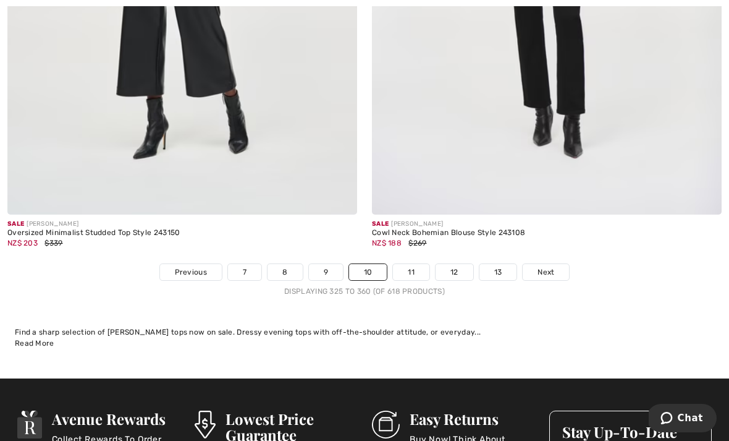
scroll to position [10677, 0]
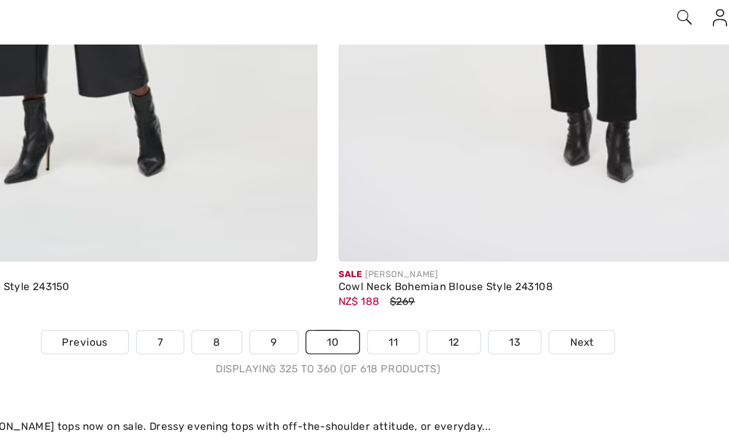
click at [538, 269] on span "Next" at bounding box center [546, 274] width 17 height 11
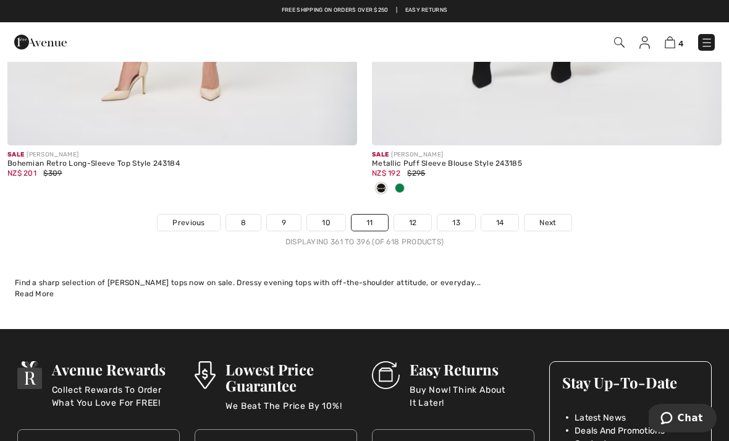
scroll to position [10755, 0]
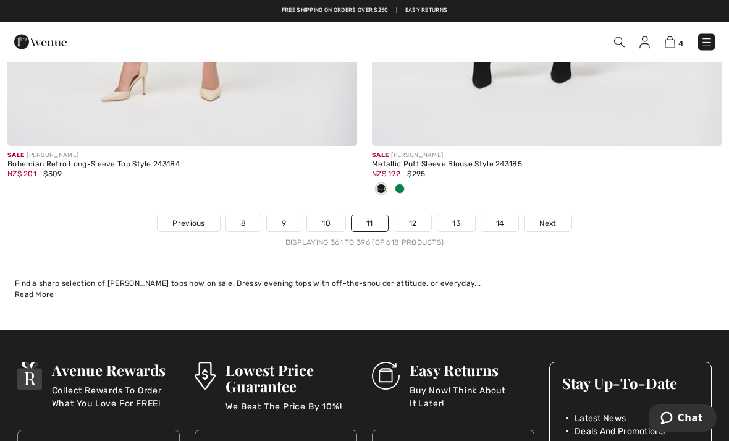
click at [545, 218] on span "Next" at bounding box center [547, 223] width 17 height 11
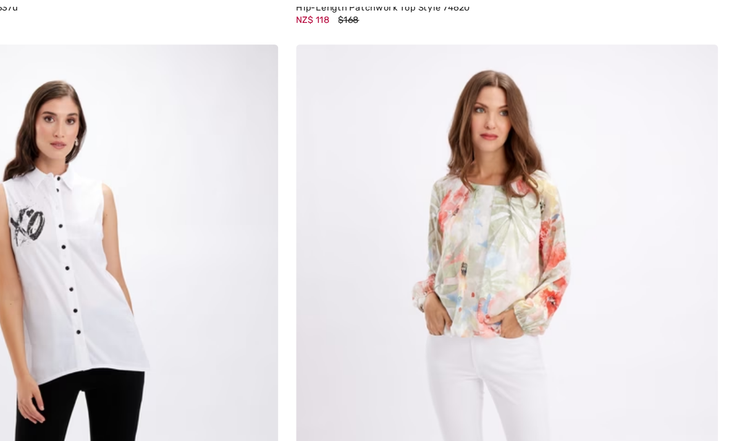
scroll to position [4898, 0]
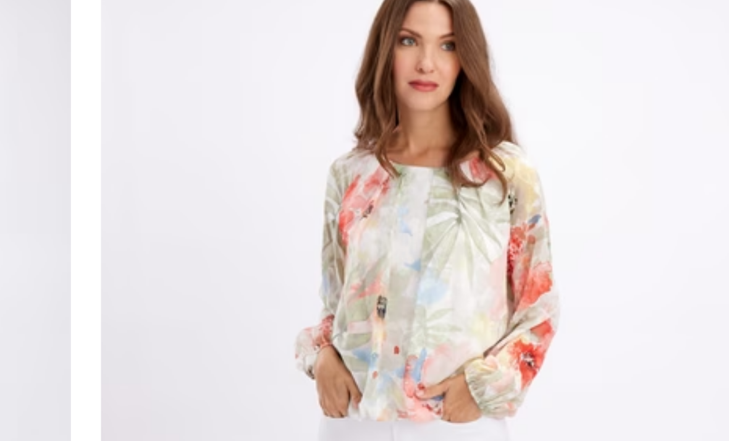
click at [372, 177] on img at bounding box center [547, 300] width 350 height 525
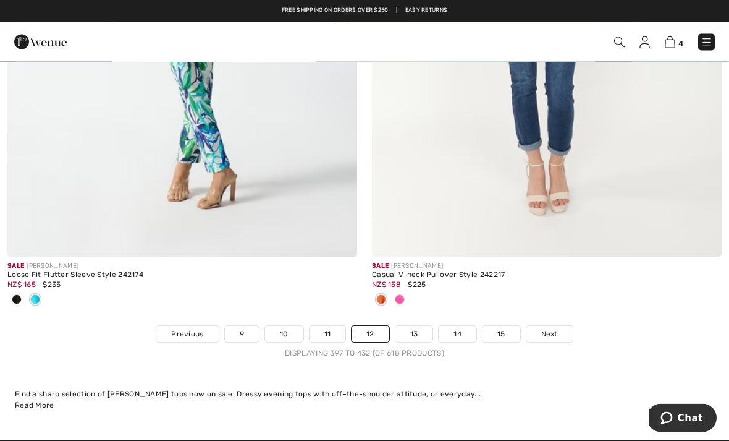
scroll to position [10584, 0]
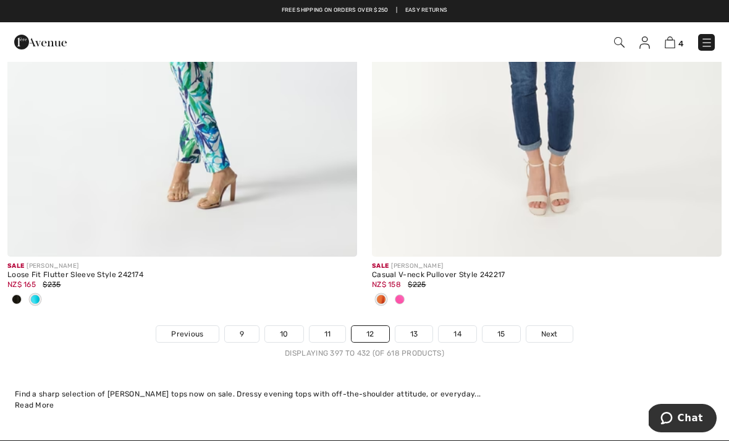
click at [2, 180] on div "Sale [PERSON_NAME] Loose Fit Flutter Sleeve Style 242174 NZ$ 165 $235" at bounding box center [182, 29] width 365 height 594
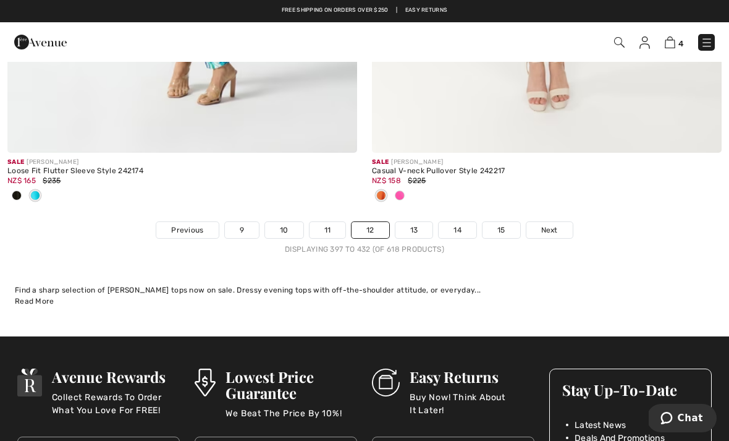
scroll to position [10688, 0]
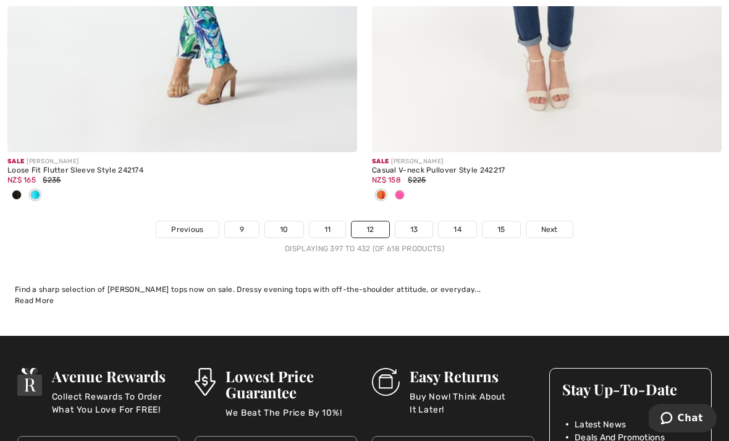
click at [407, 221] on link "13" at bounding box center [414, 229] width 38 height 16
